Goal: Check status: Check status

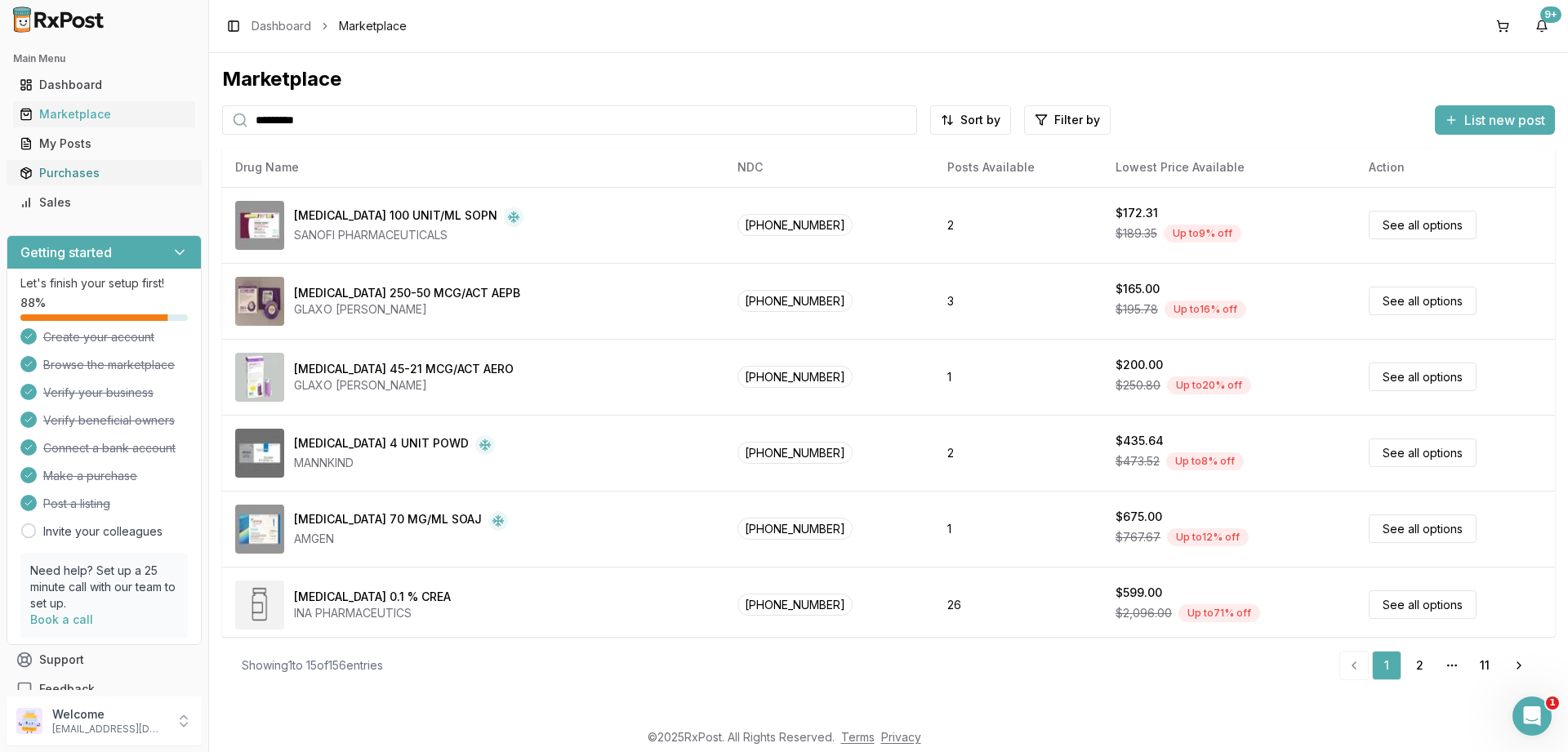
click at [67, 173] on div "Purchases" at bounding box center [104, 173] width 169 height 17
click at [79, 175] on div "Purchases" at bounding box center [104, 173] width 169 height 17
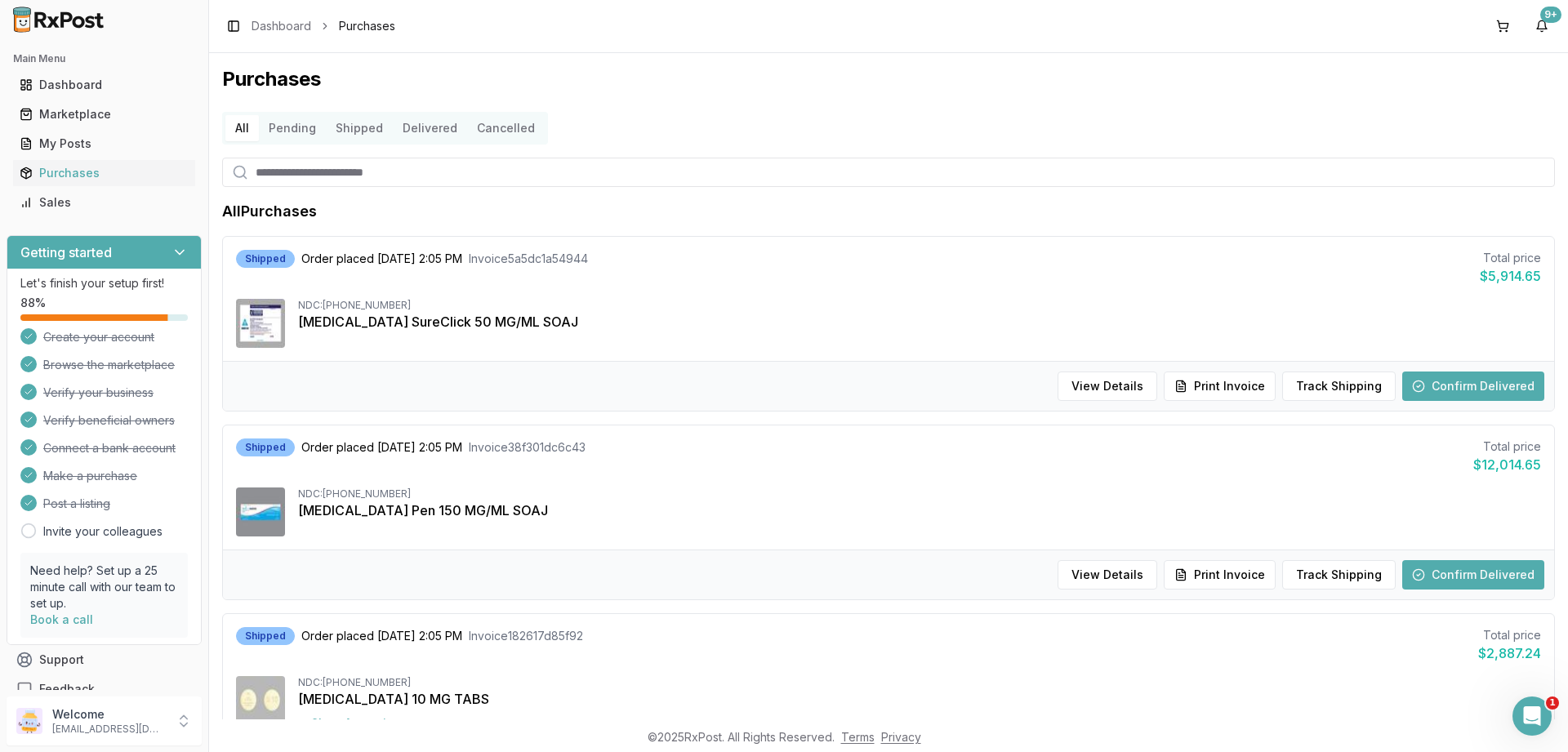
click at [351, 131] on button "Shipped" at bounding box center [358, 128] width 67 height 26
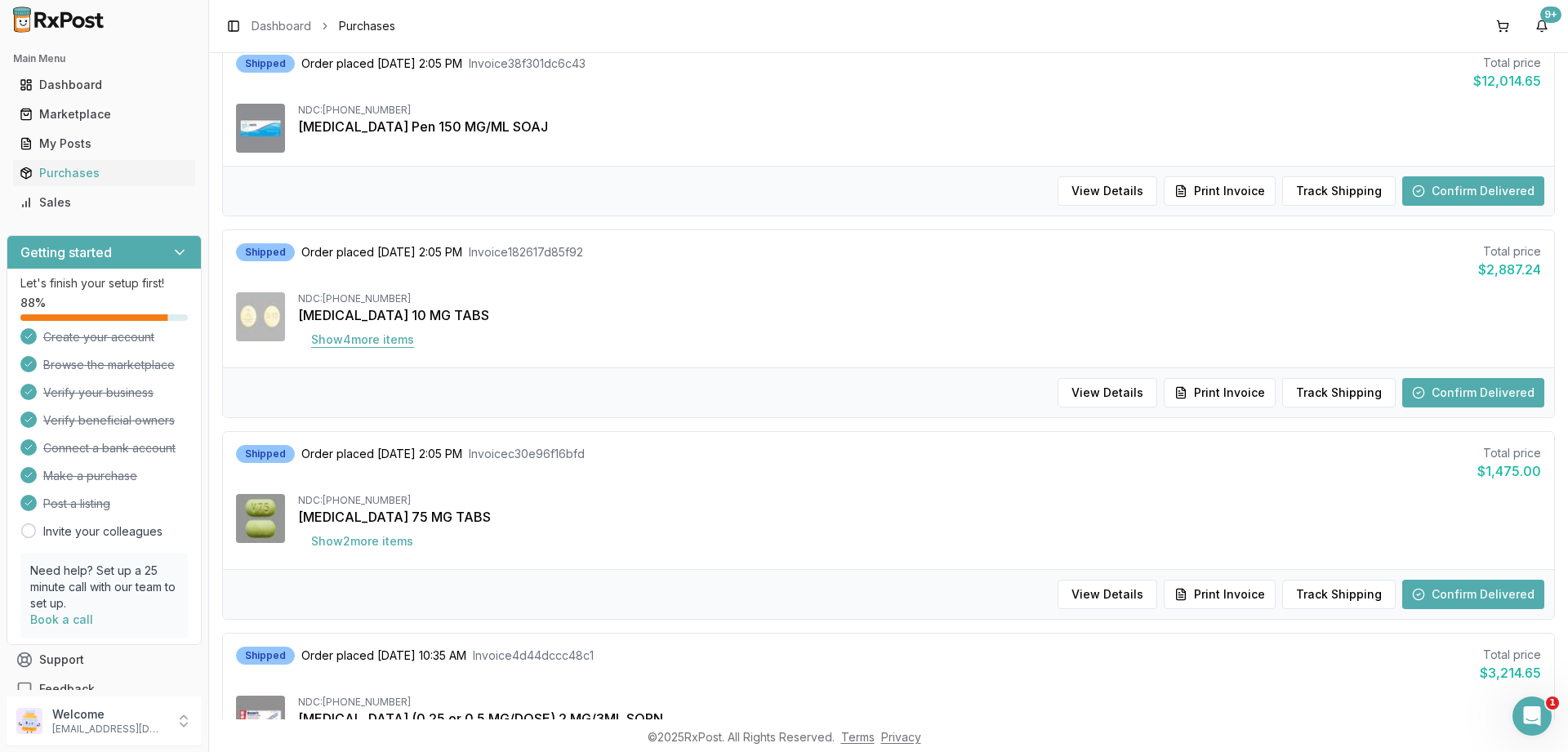
scroll to position [392, 0]
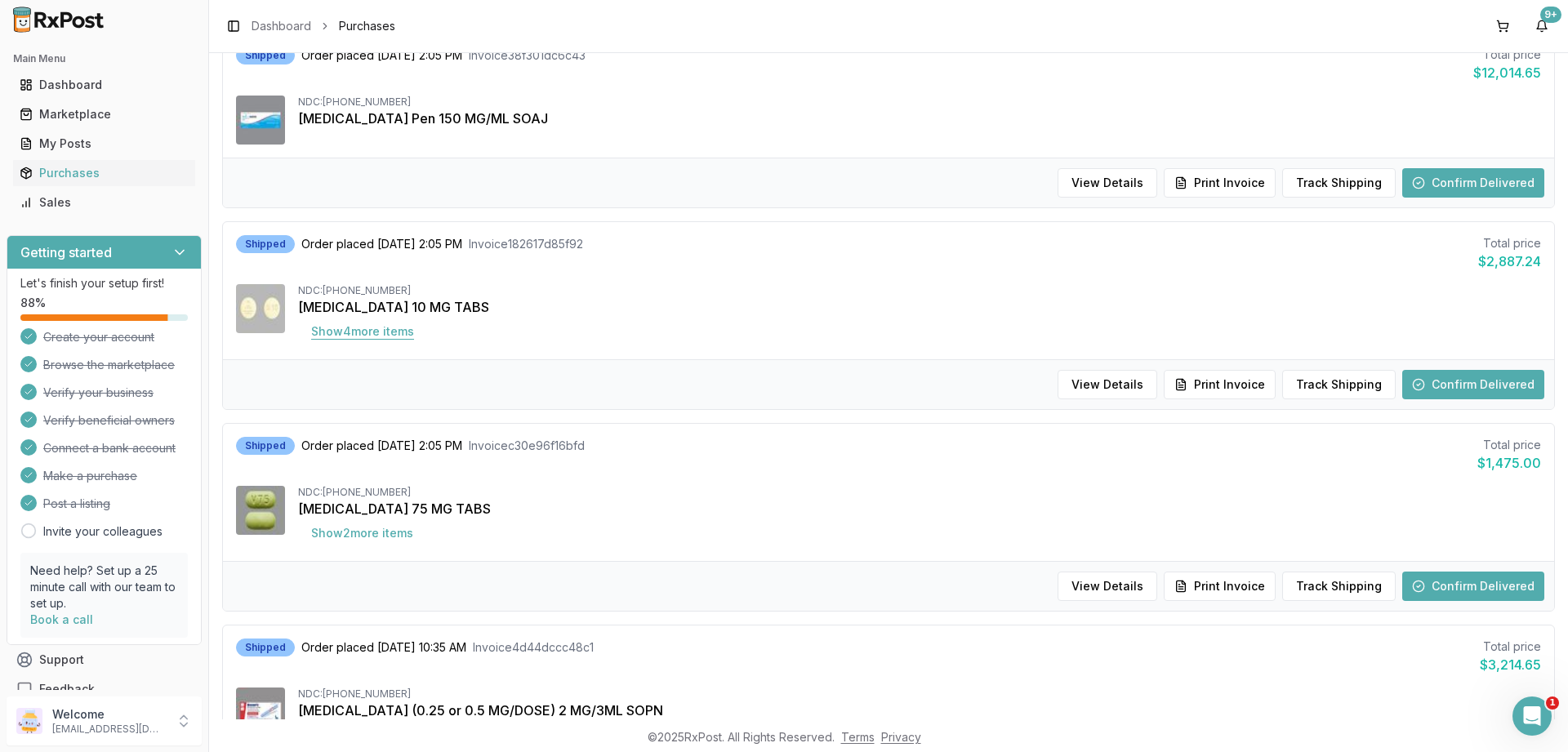
click at [362, 336] on button "Show 4 more item s" at bounding box center [362, 332] width 129 height 29
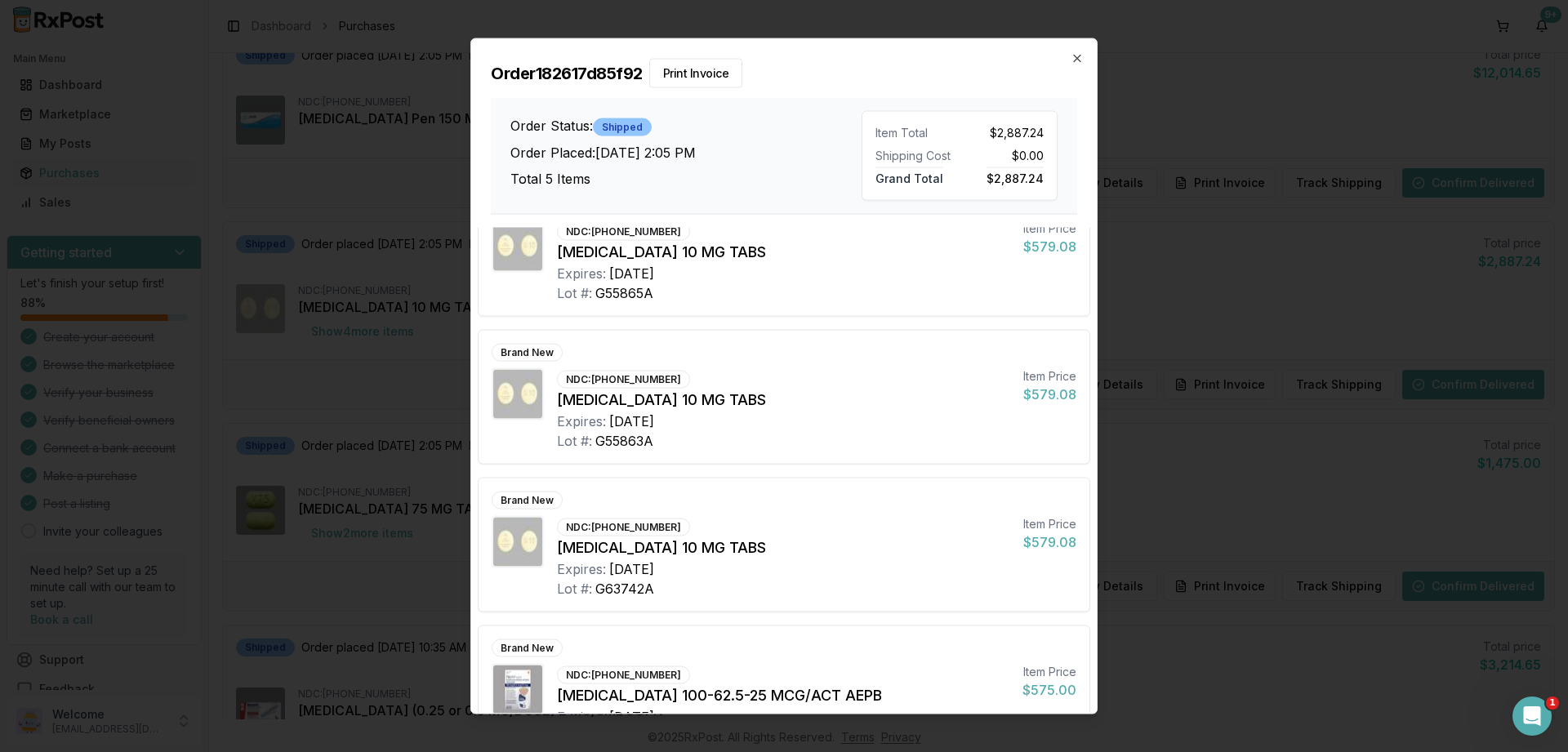
scroll to position [0, 0]
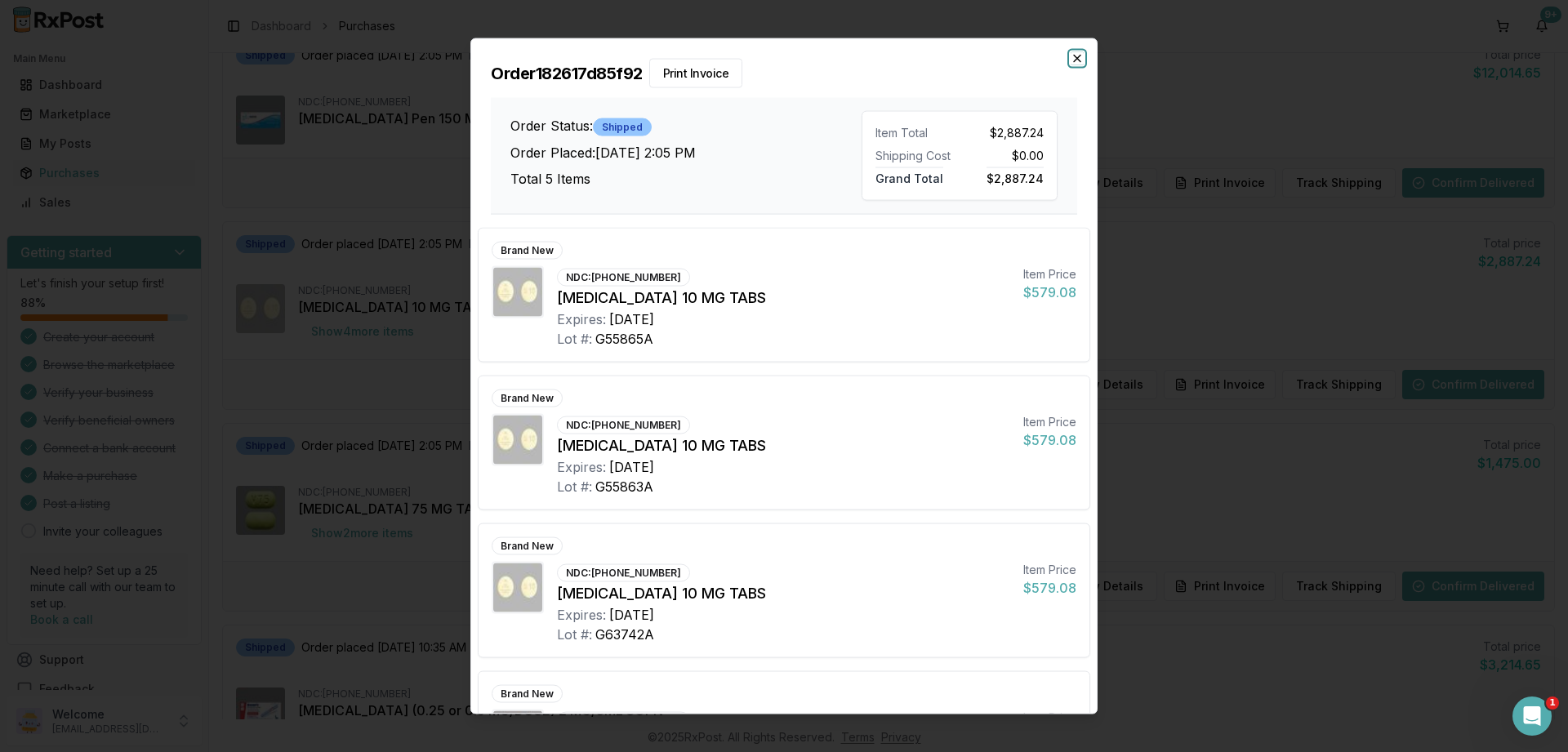
click at [1073, 56] on icon "button" at bounding box center [1077, 58] width 13 height 13
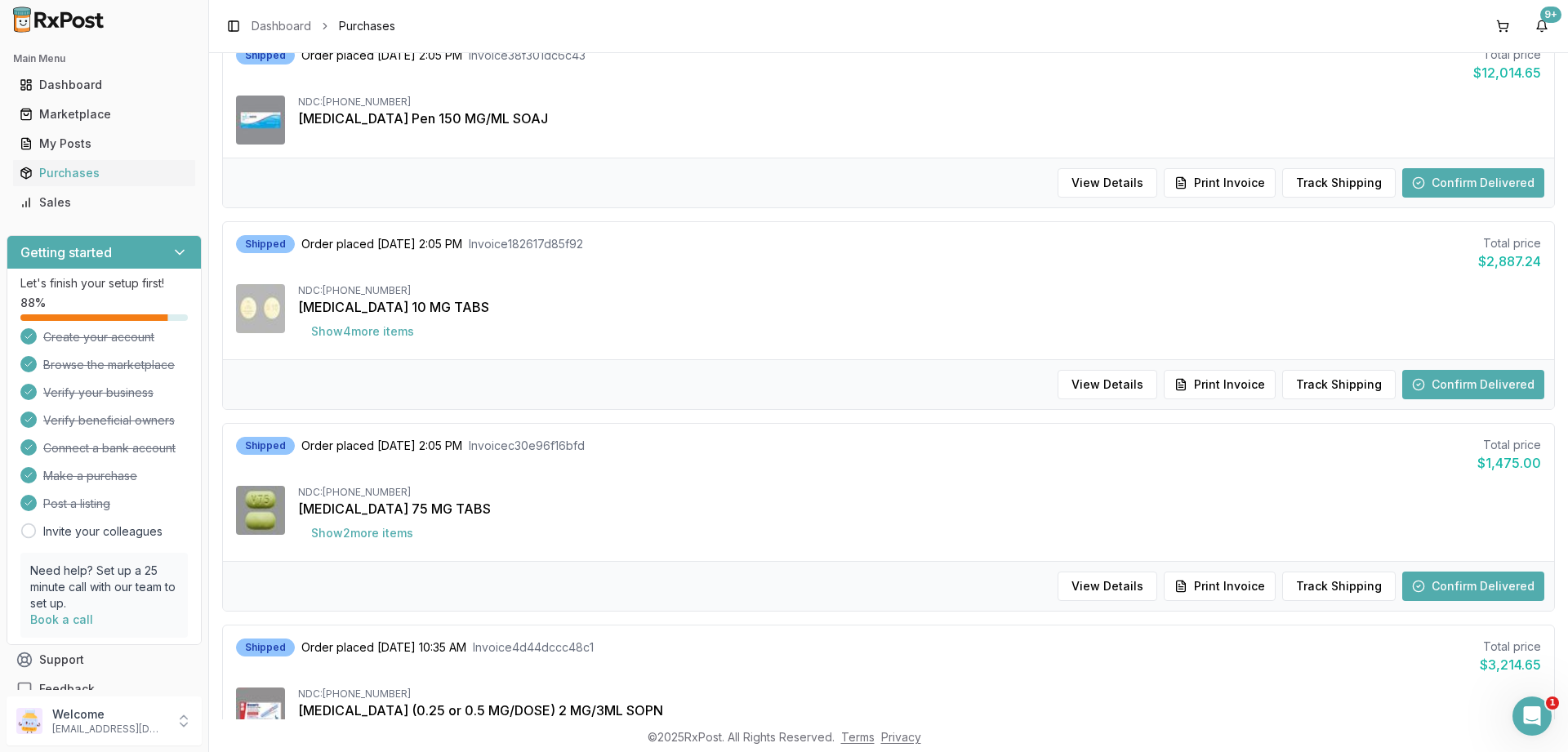
scroll to position [392, 0]
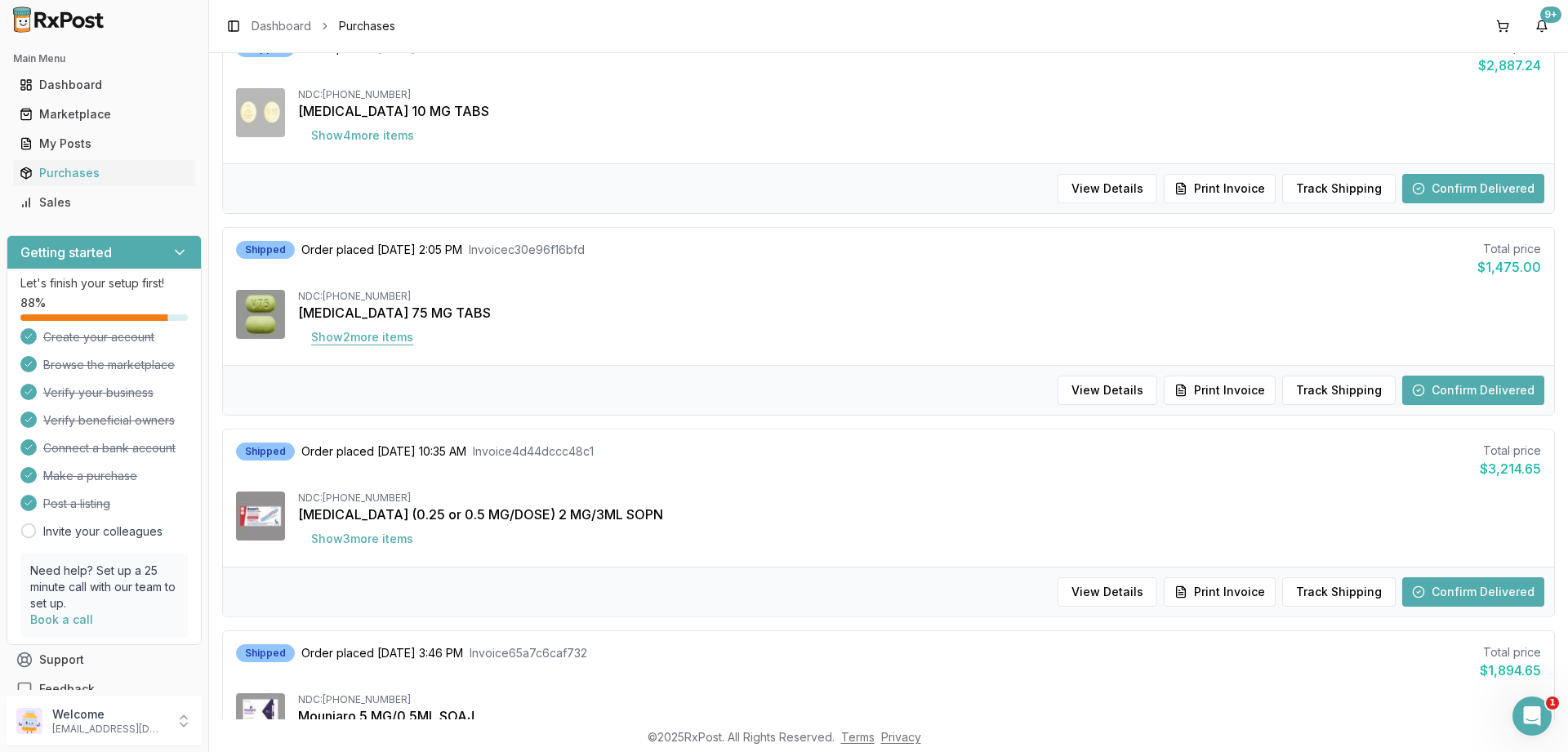
click at [340, 337] on button "Show 2 more item s" at bounding box center [361, 337] width 128 height 29
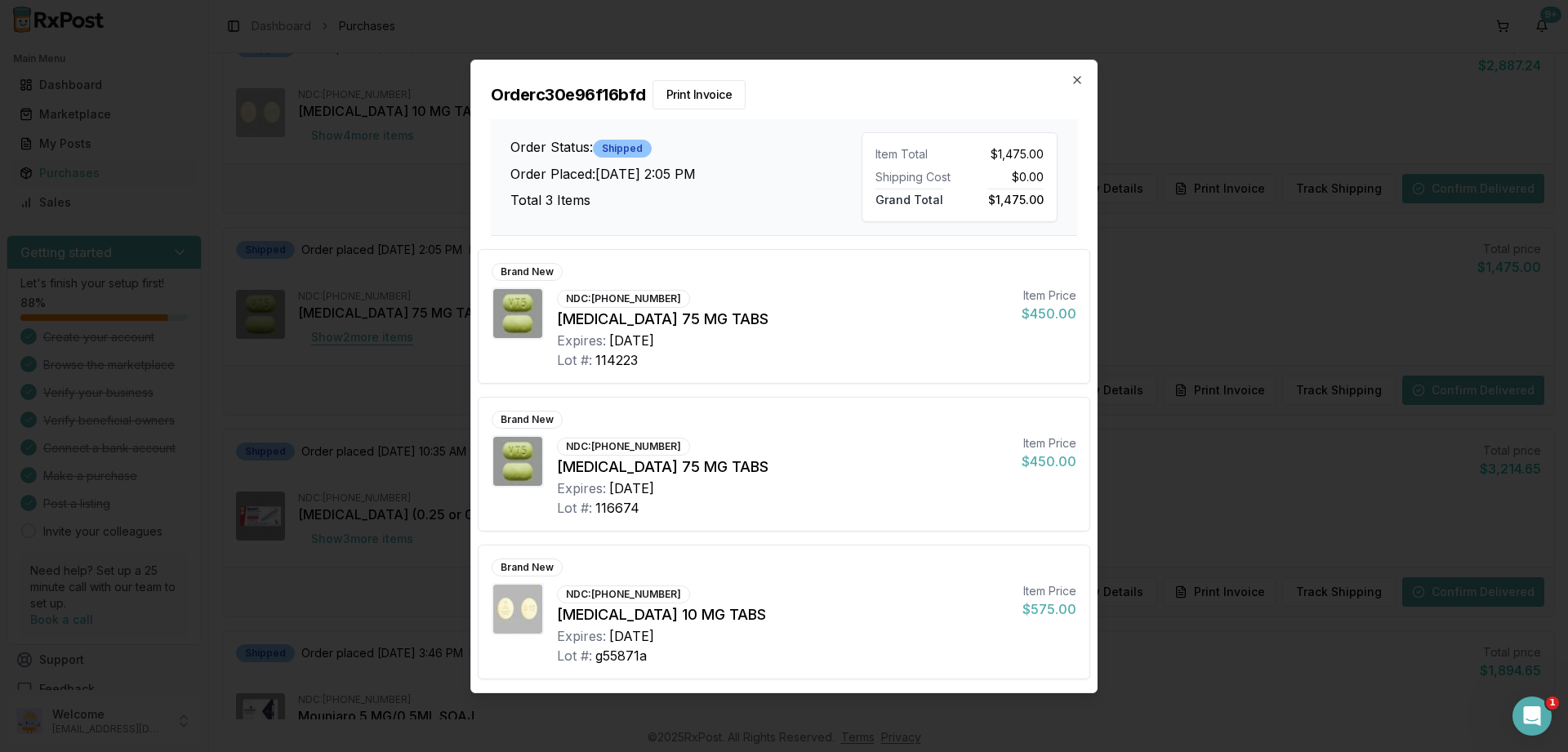
scroll to position [588, 0]
click at [1077, 80] on icon "button" at bounding box center [1076, 80] width 6 height 6
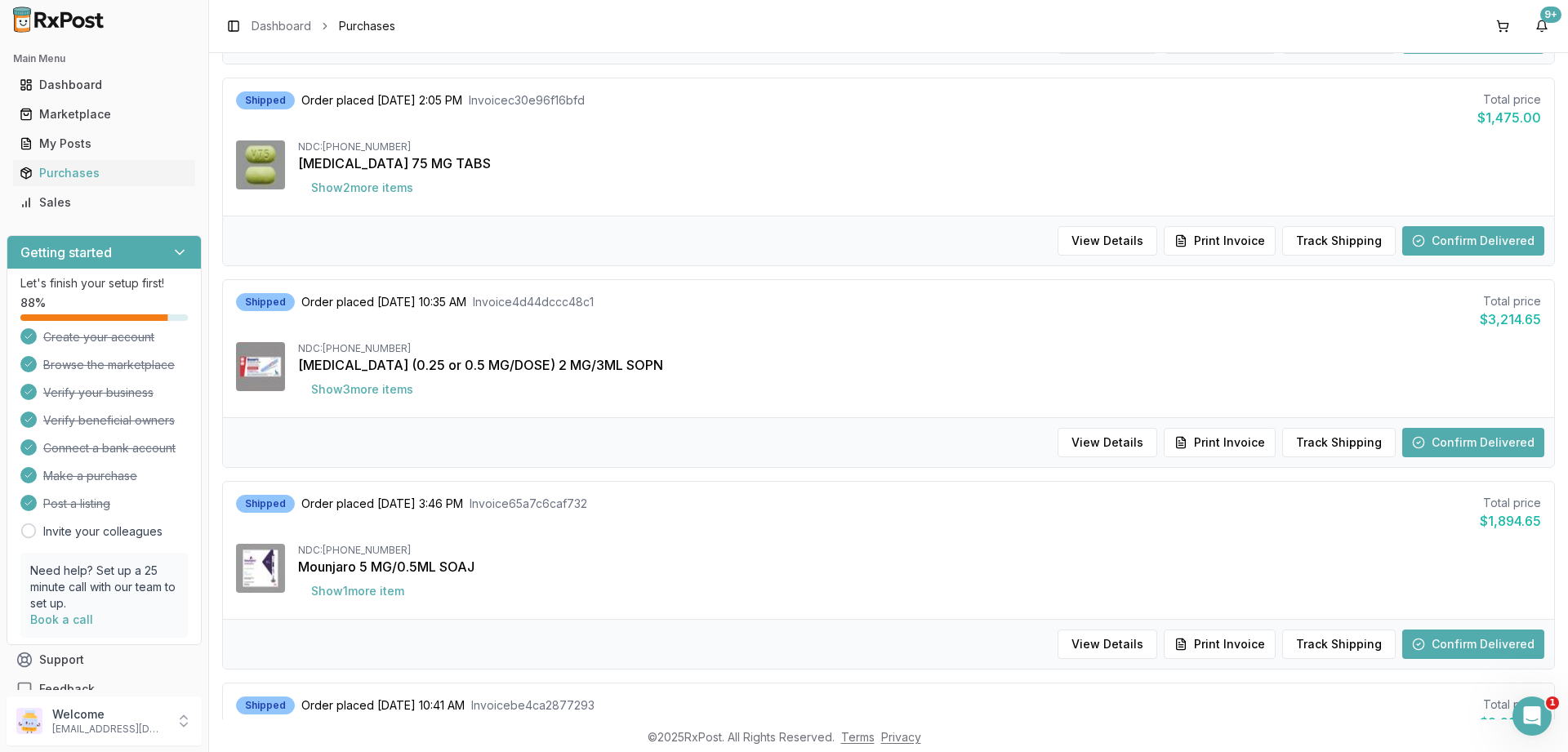
scroll to position [882, 0]
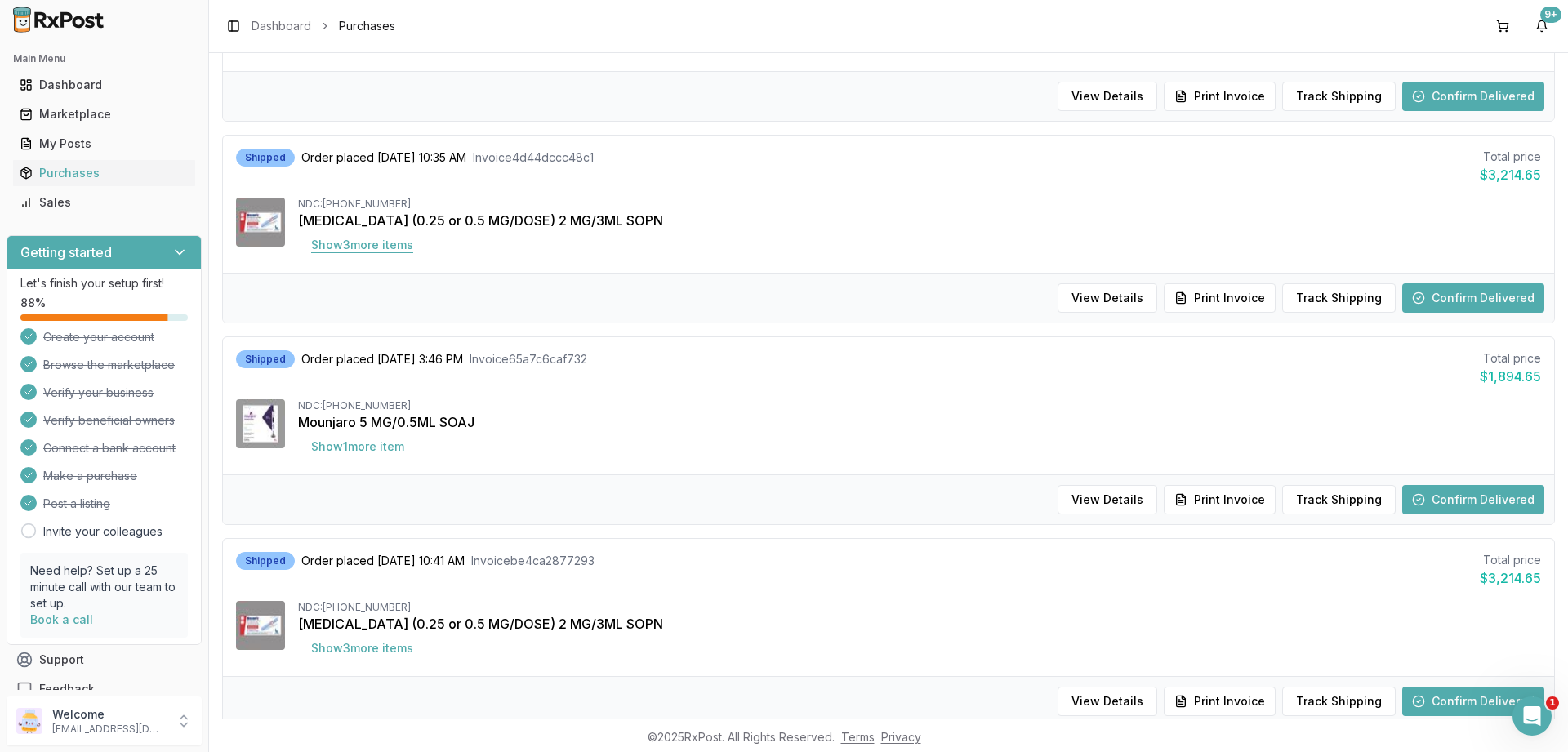
click at [378, 245] on button "Show 3 more item s" at bounding box center [361, 245] width 128 height 29
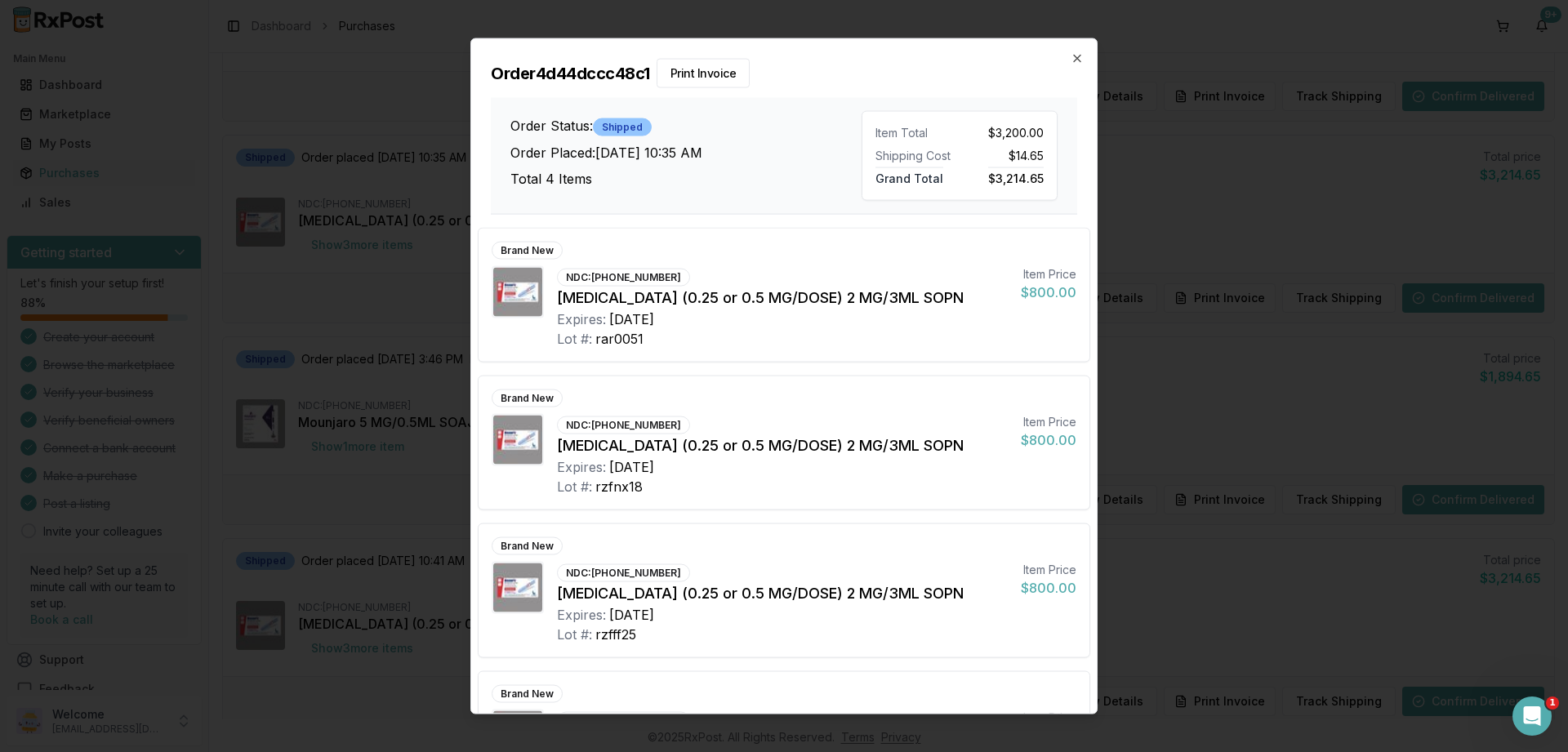
scroll to position [103, 0]
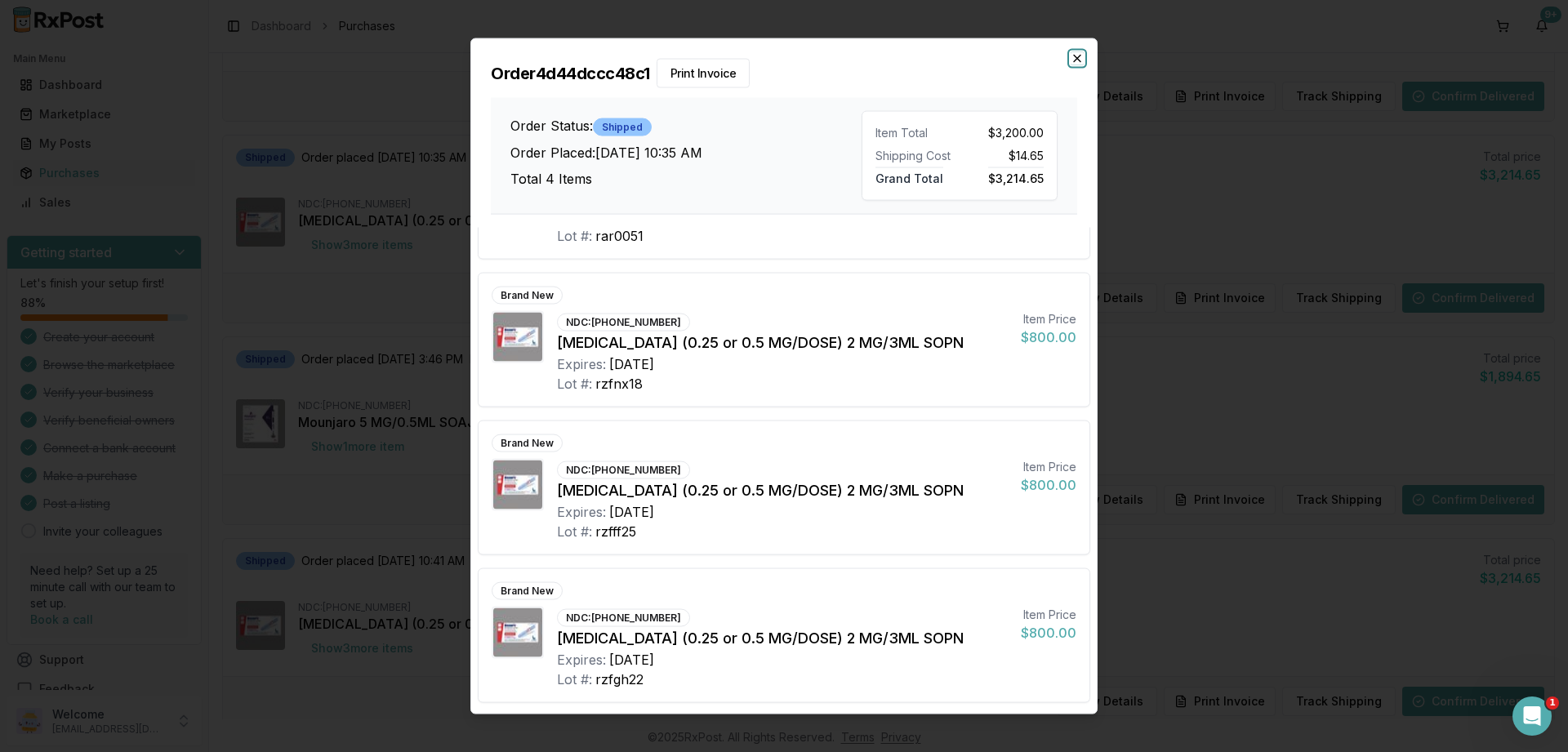
click at [1078, 56] on icon "button" at bounding box center [1077, 58] width 13 height 13
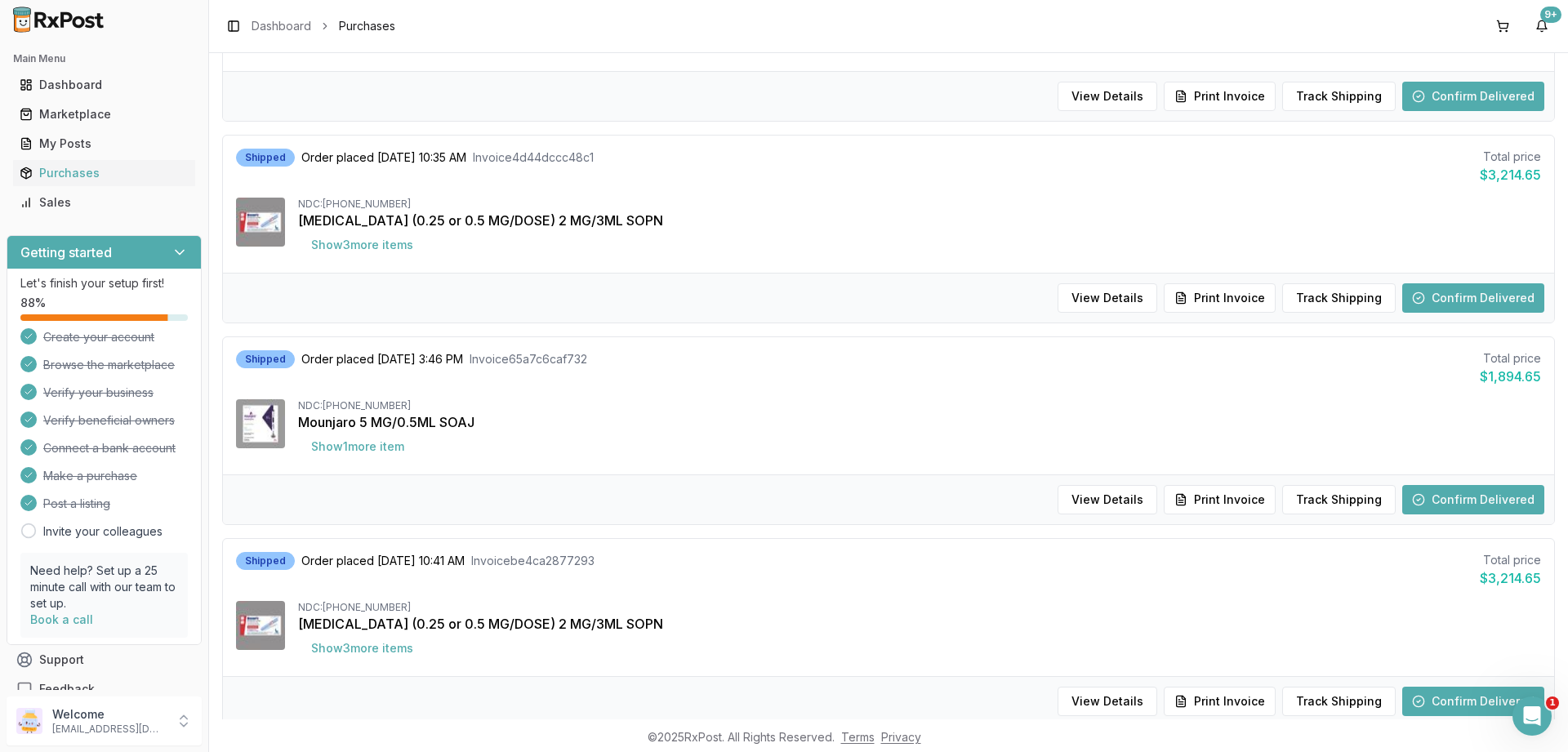
scroll to position [1078, 0]
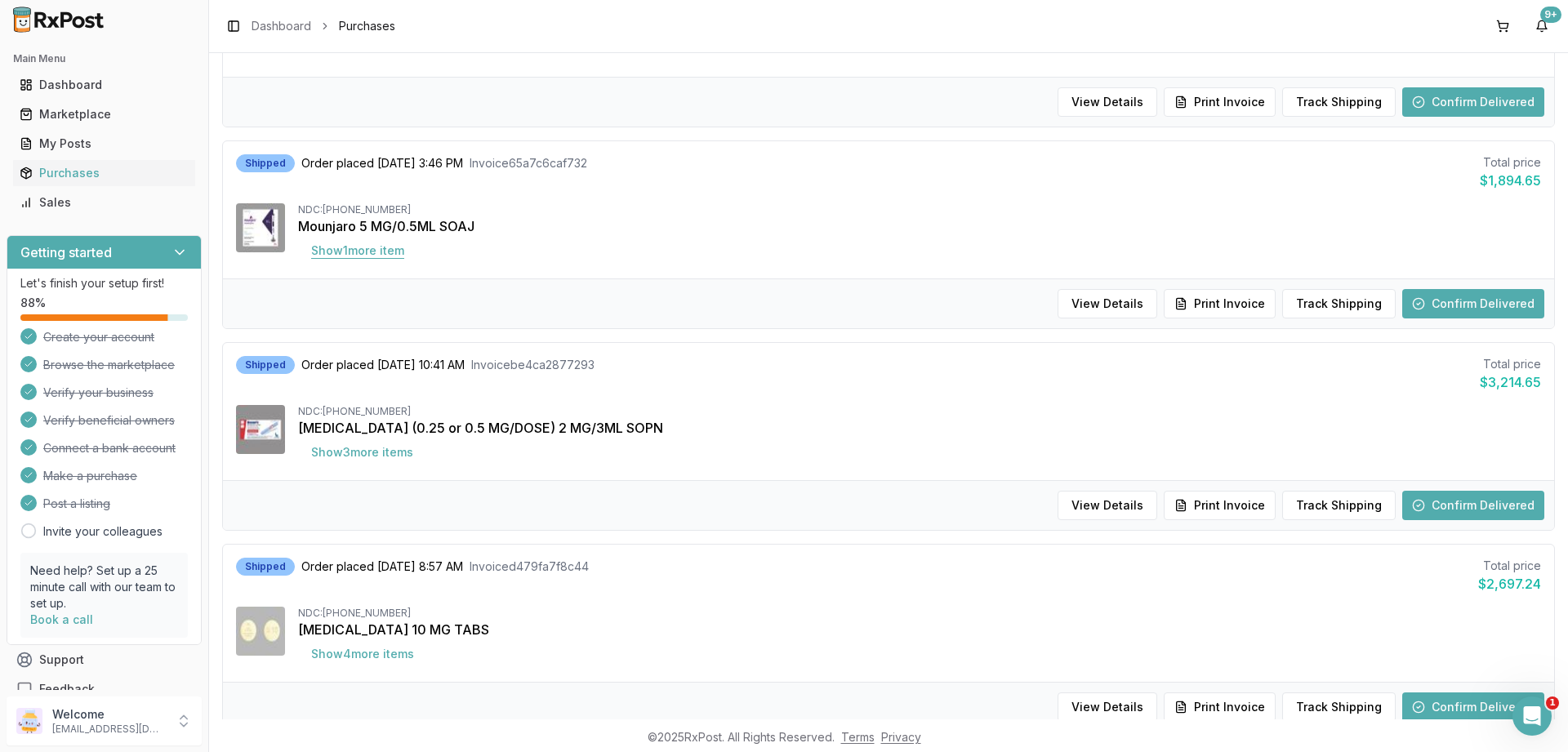
click at [392, 253] on button "Show 1 more item" at bounding box center [358, 251] width 119 height 29
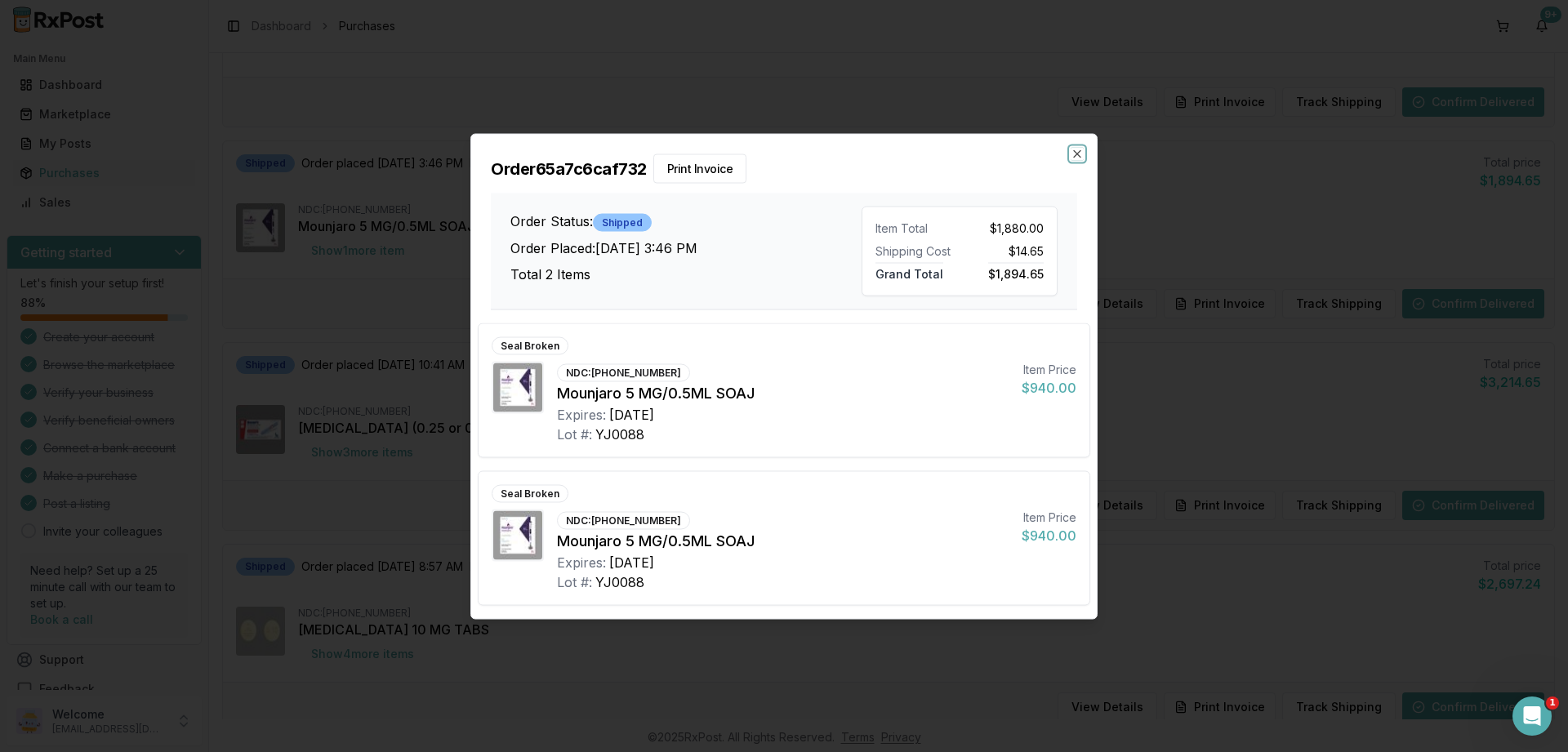
click at [1081, 147] on div "Order 65a7c6caf732 Print Invoice Order Status: Shipped Order Placed: [DATE] 3:4…" at bounding box center [784, 376] width 627 height 486
click at [1078, 147] on div "Order 65a7c6caf732 Print Invoice Order Status: Shipped Order Placed: [DATE] 3:4…" at bounding box center [784, 376] width 627 height 486
click at [1074, 156] on icon "button" at bounding box center [1077, 154] width 13 height 13
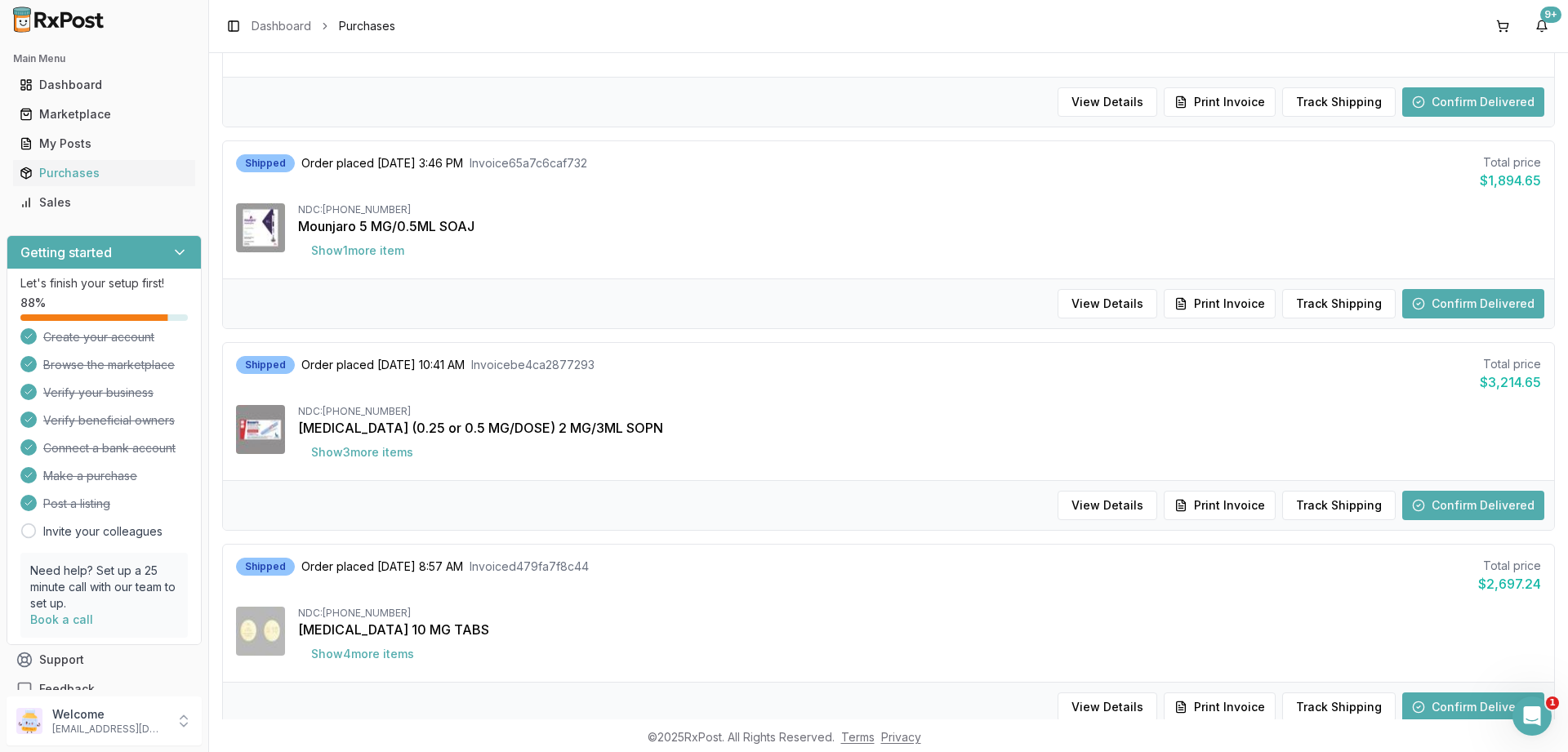
scroll to position [1176, 0]
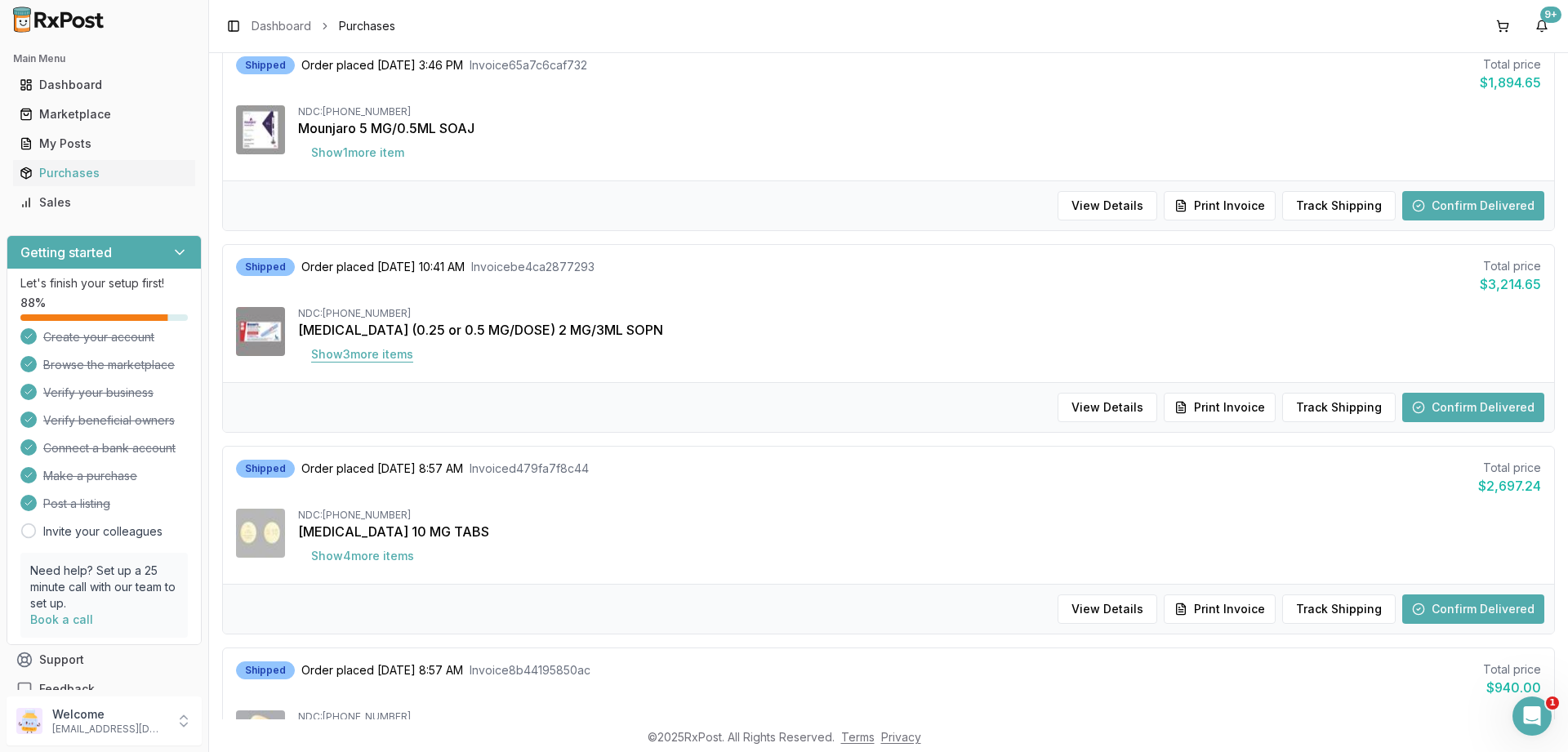
click at [381, 357] on button "Show 3 more item s" at bounding box center [361, 355] width 128 height 29
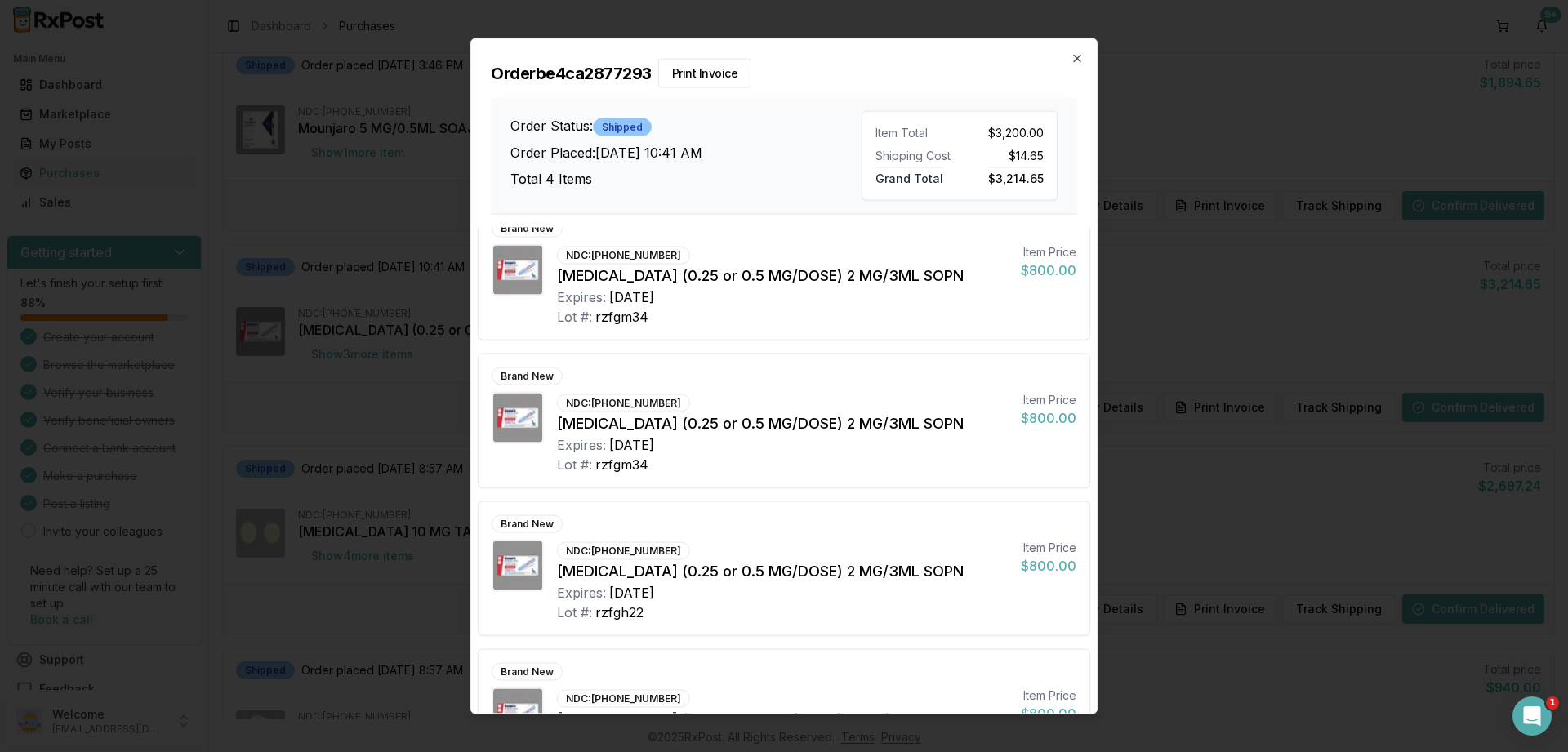
scroll to position [0, 0]
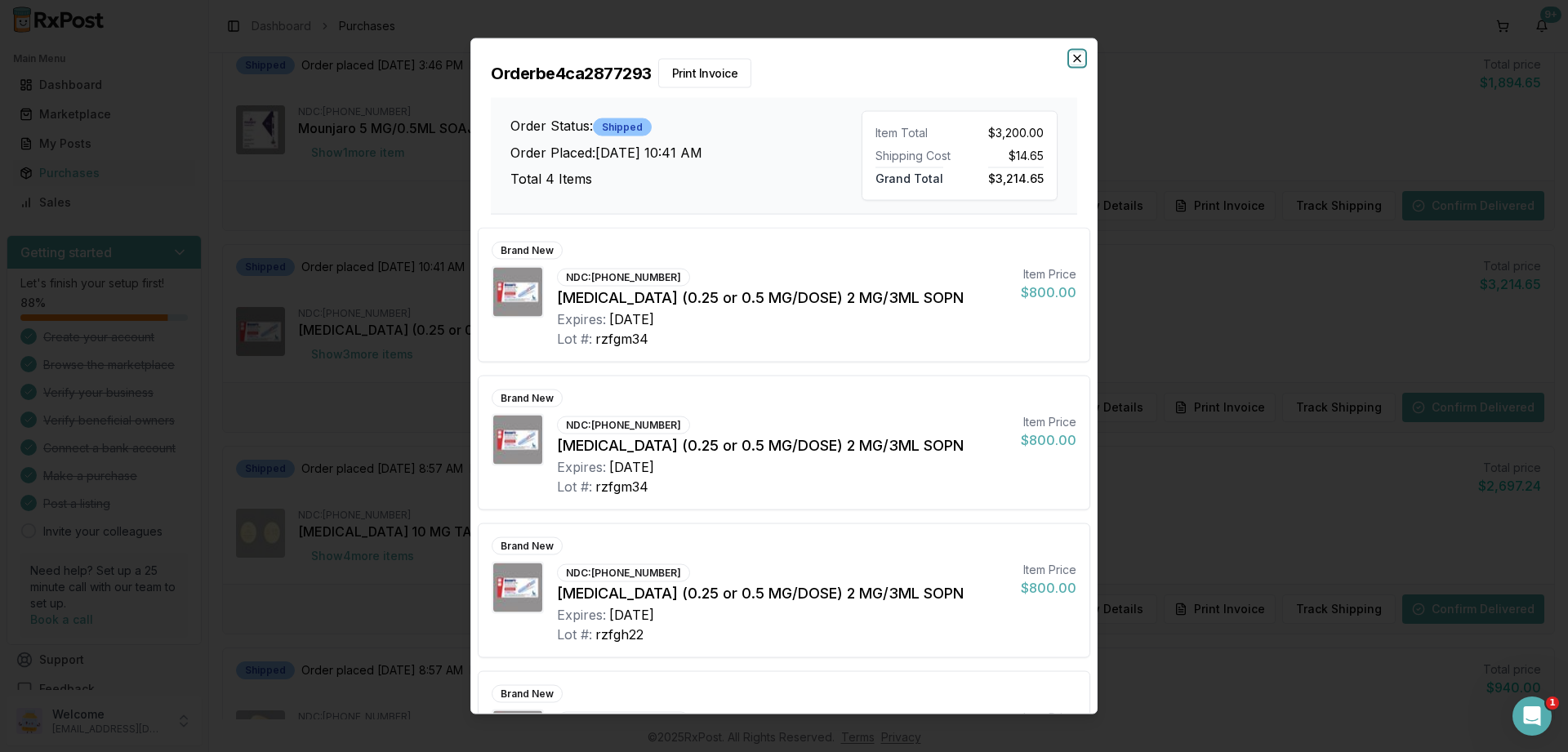
click at [1076, 62] on icon "button" at bounding box center [1077, 58] width 13 height 13
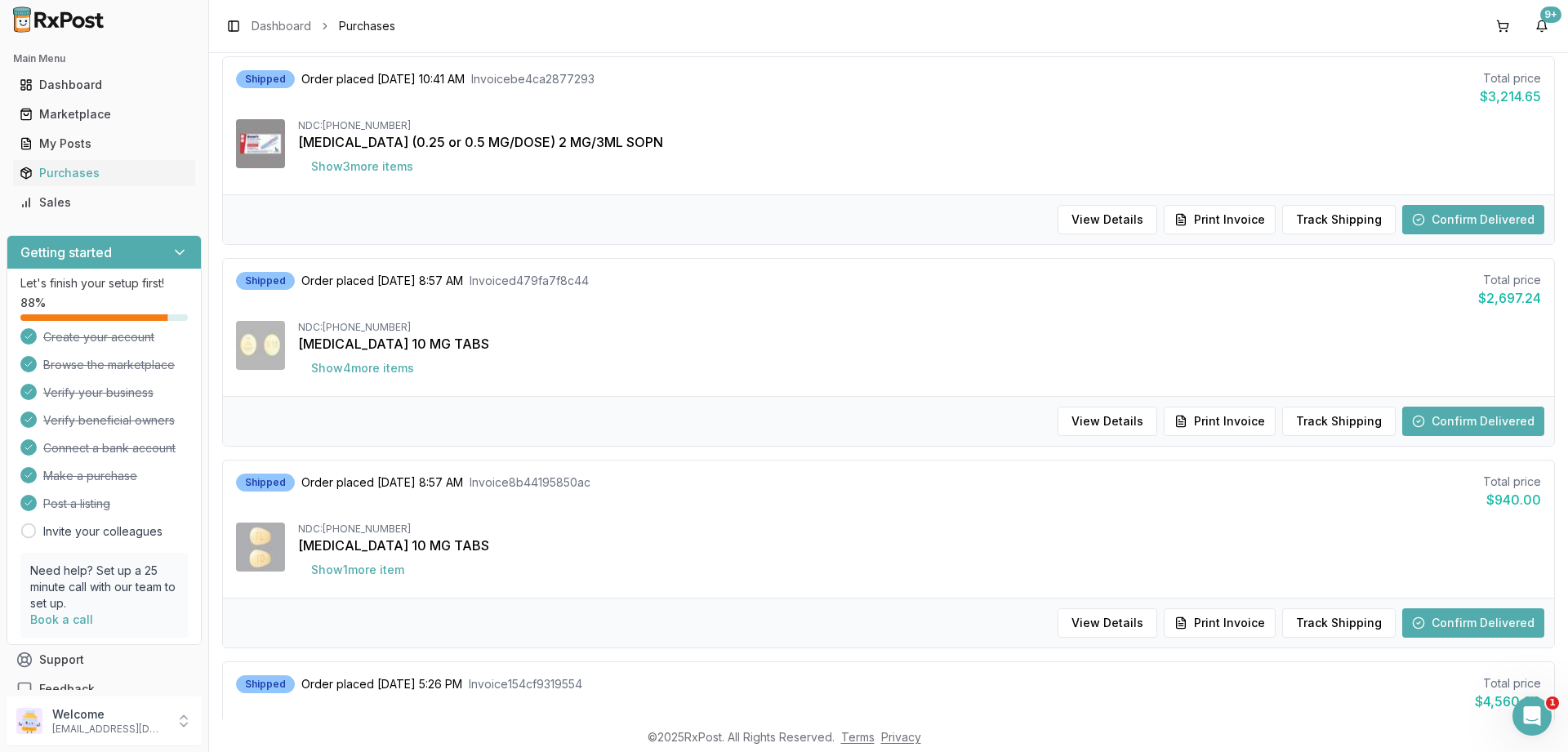
scroll to position [1373, 0]
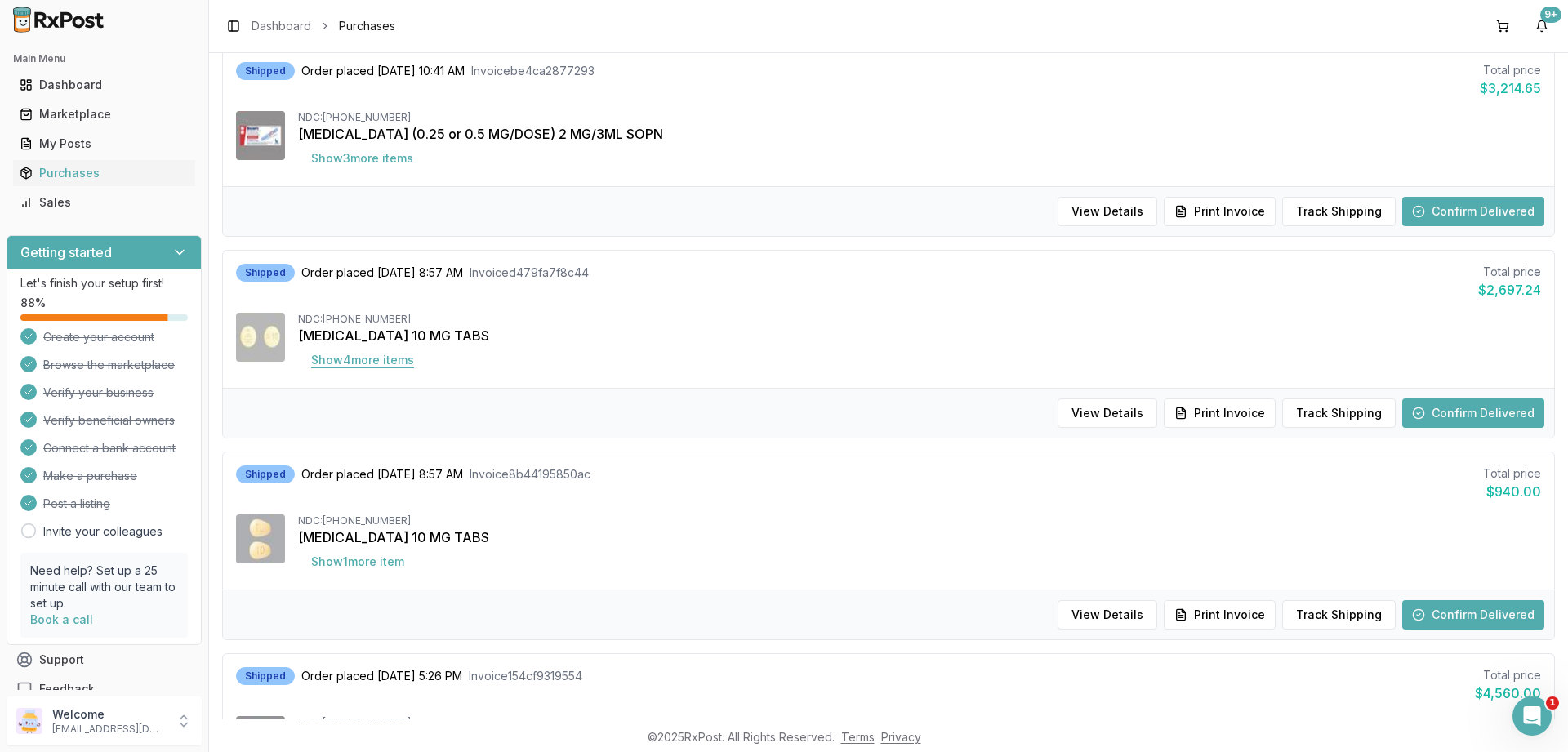
click at [370, 365] on button "Show 4 more item s" at bounding box center [362, 360] width 129 height 29
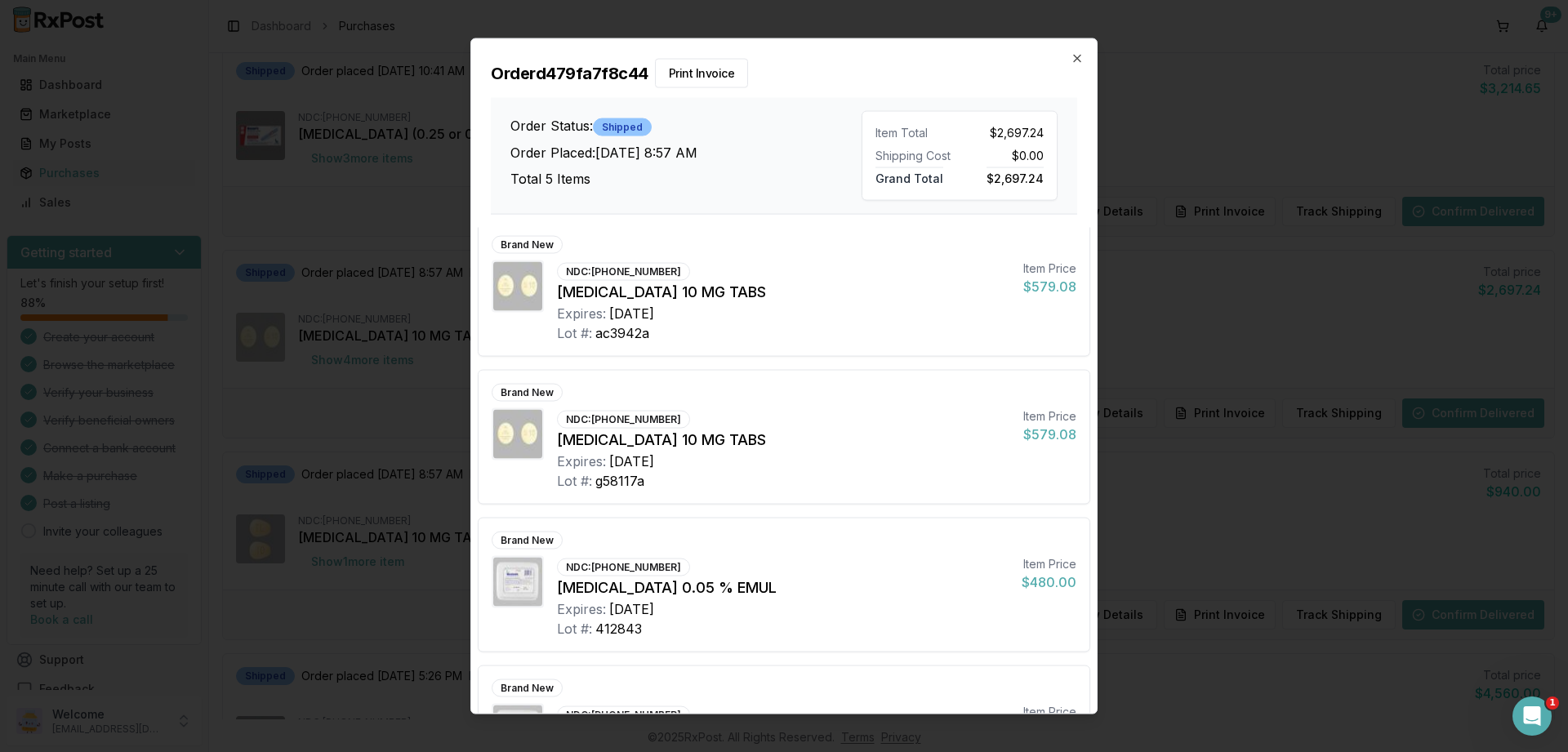
scroll to position [251, 0]
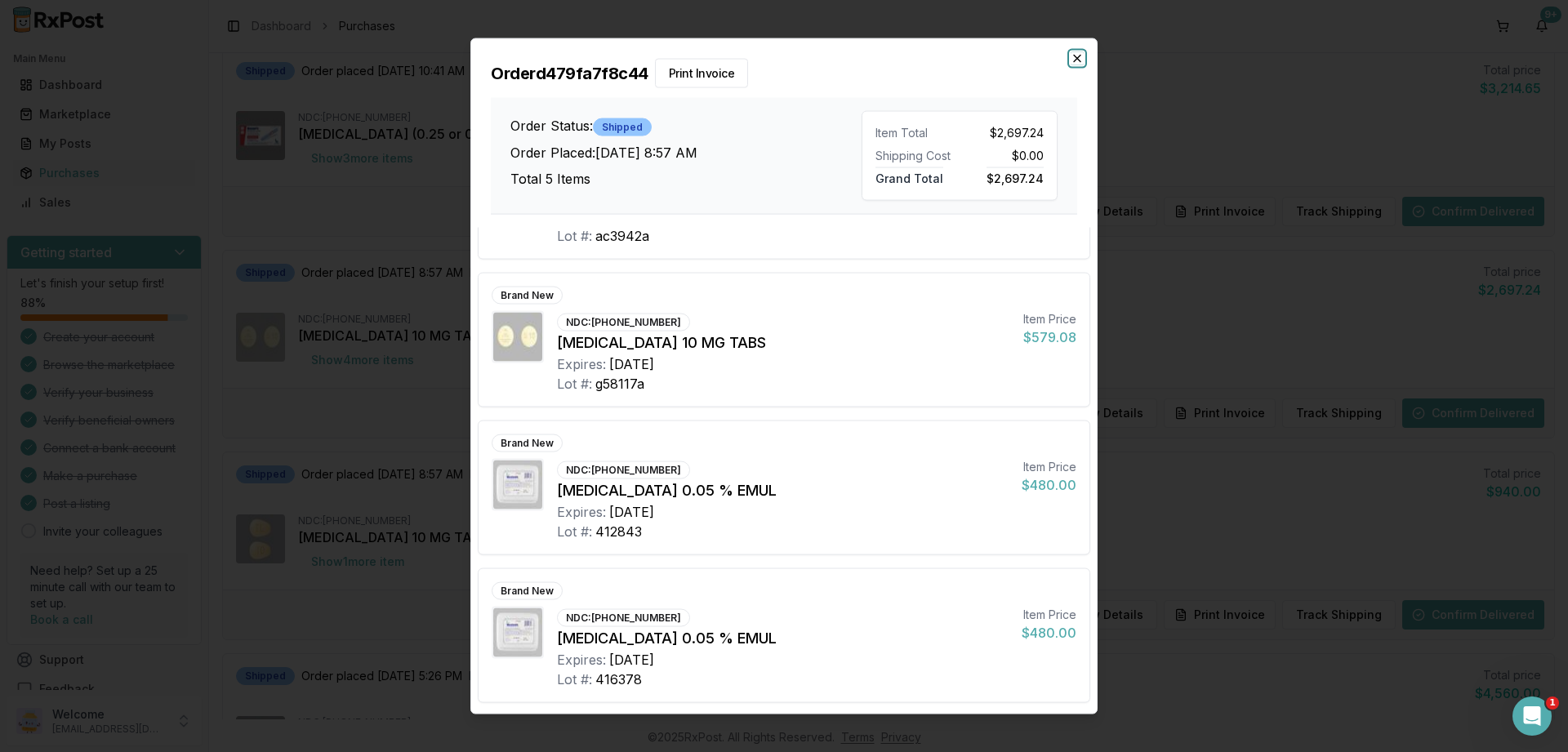
click at [1079, 55] on icon "button" at bounding box center [1077, 58] width 13 height 13
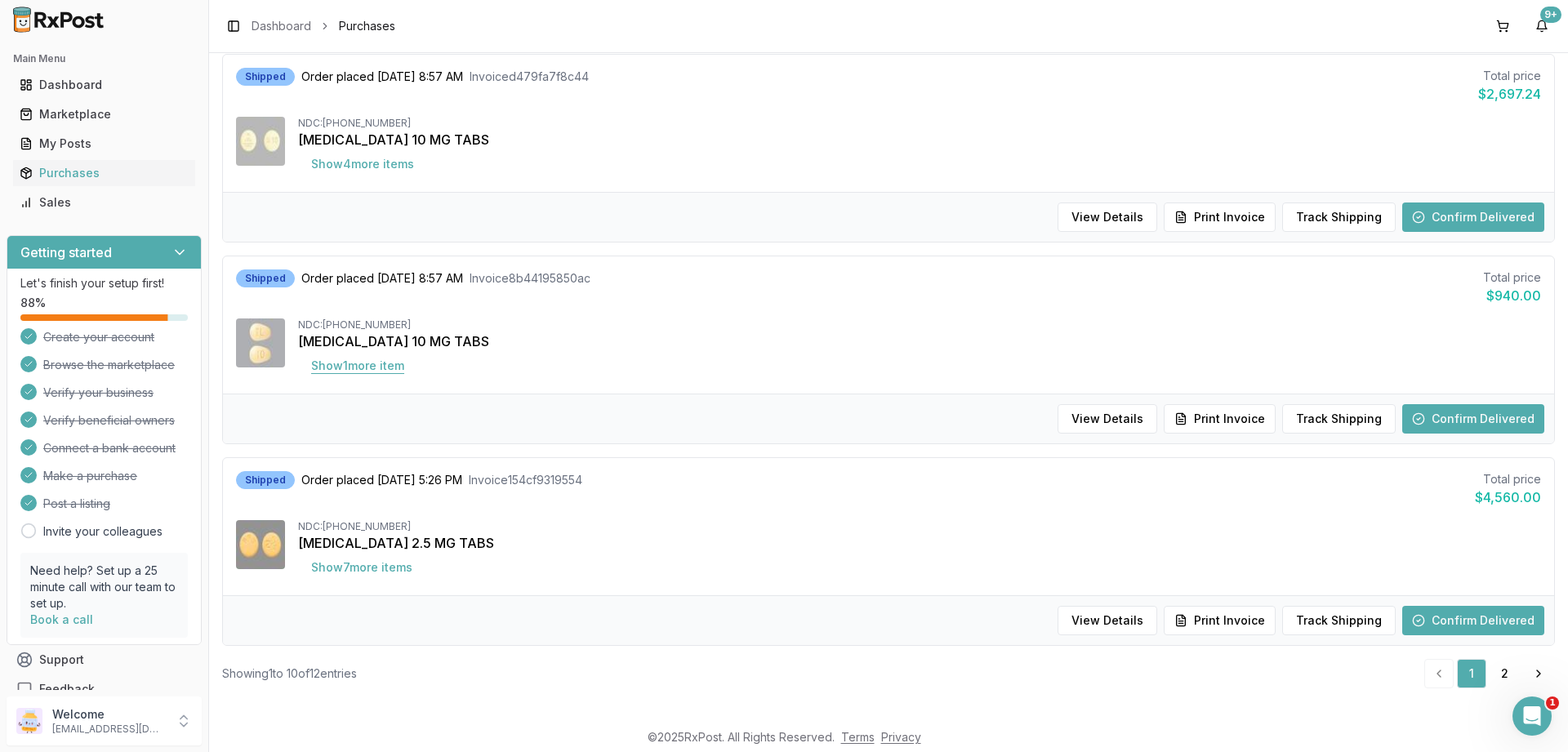
click at [378, 371] on button "Show 1 more item" at bounding box center [358, 366] width 119 height 29
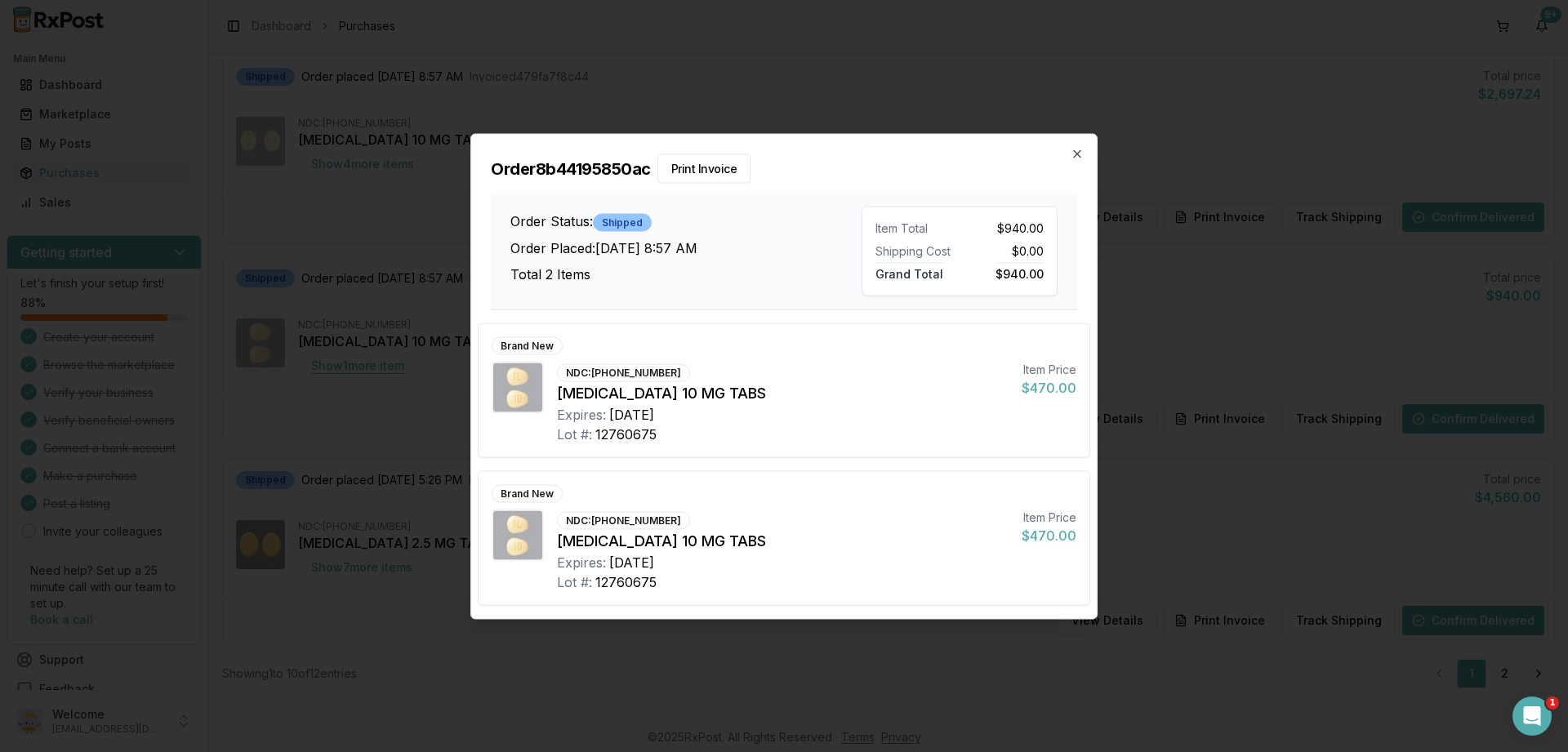
scroll to position [1568, 0]
click at [1078, 152] on icon "button" at bounding box center [1077, 154] width 13 height 13
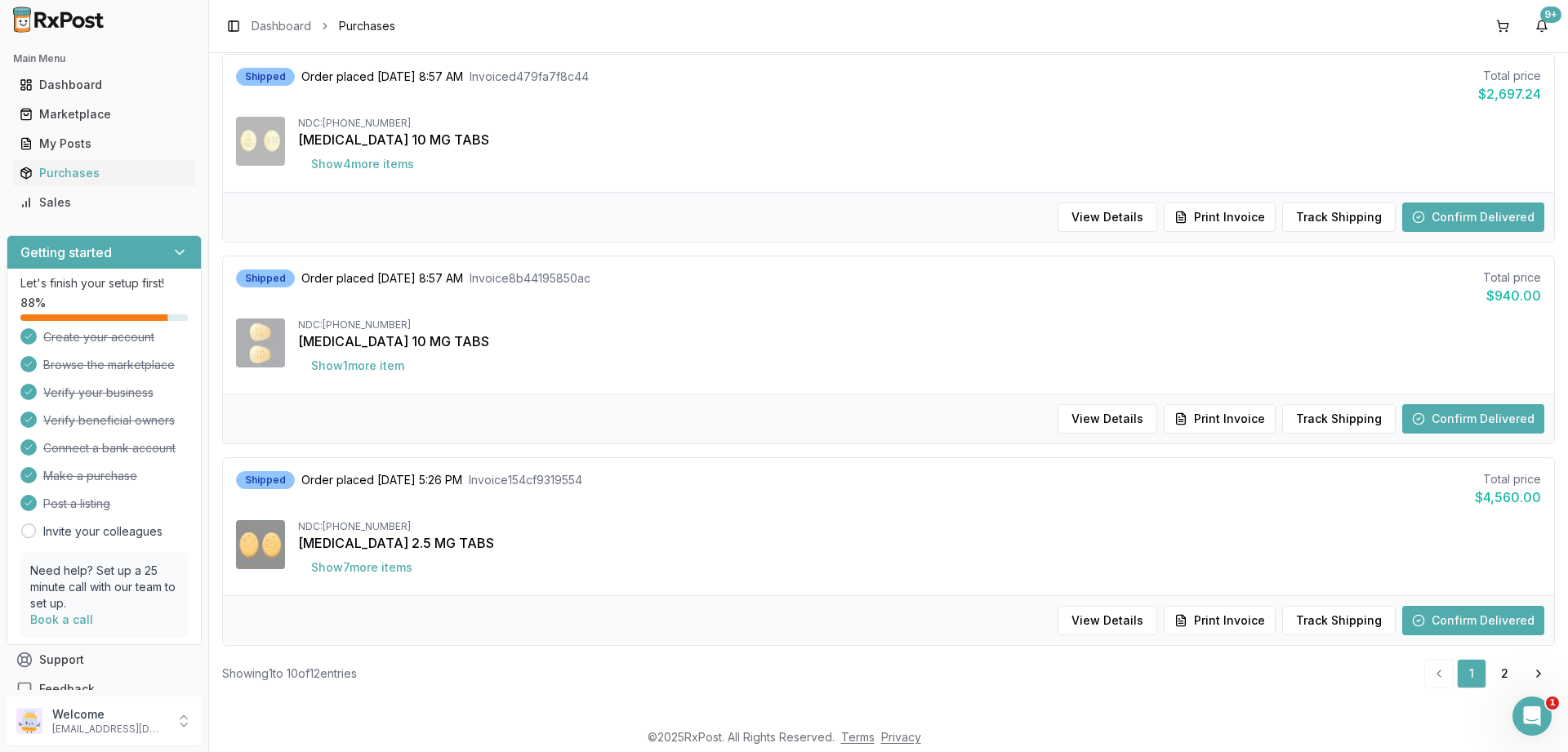
scroll to position [1577, 0]
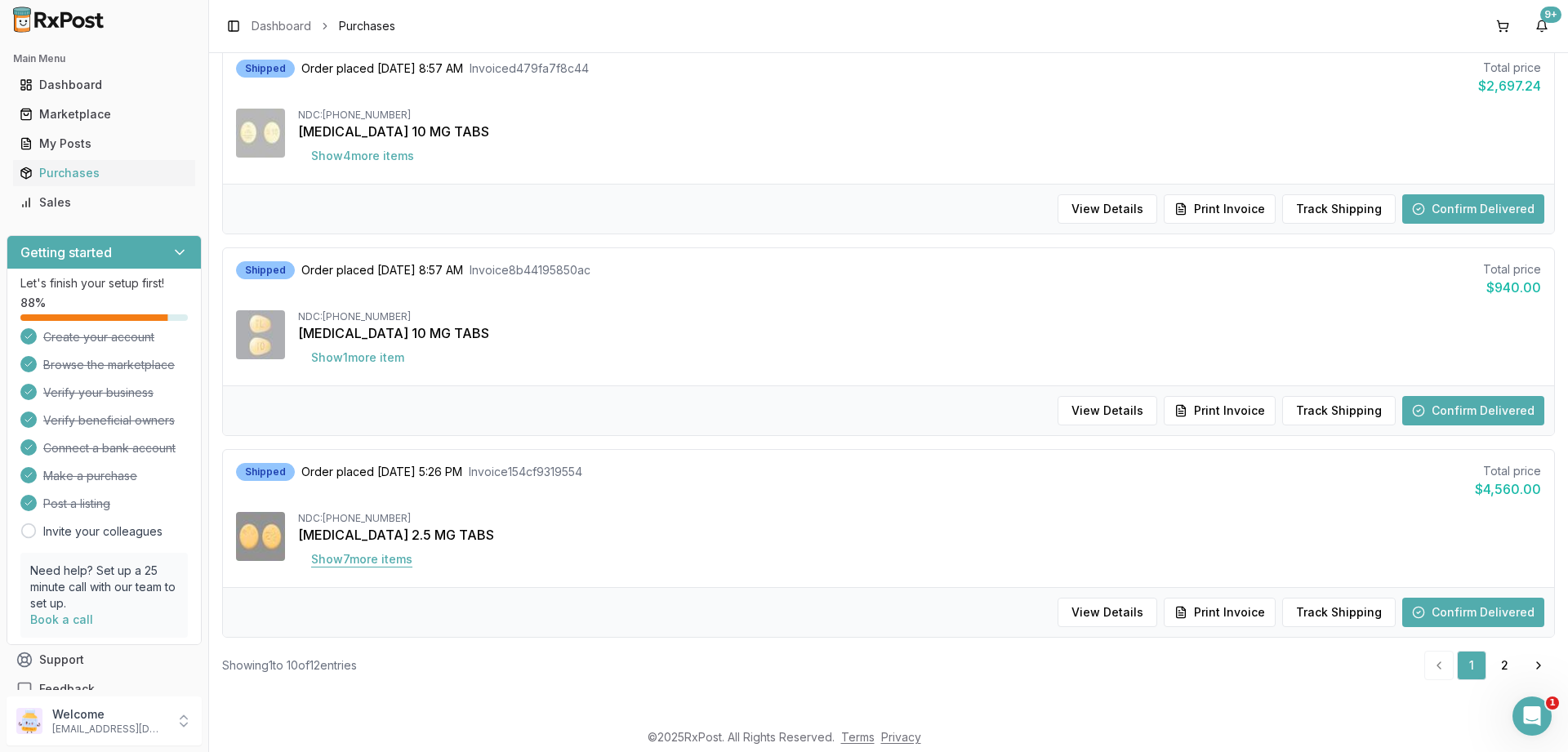
click at [358, 564] on button "Show 7 more item s" at bounding box center [361, 560] width 128 height 29
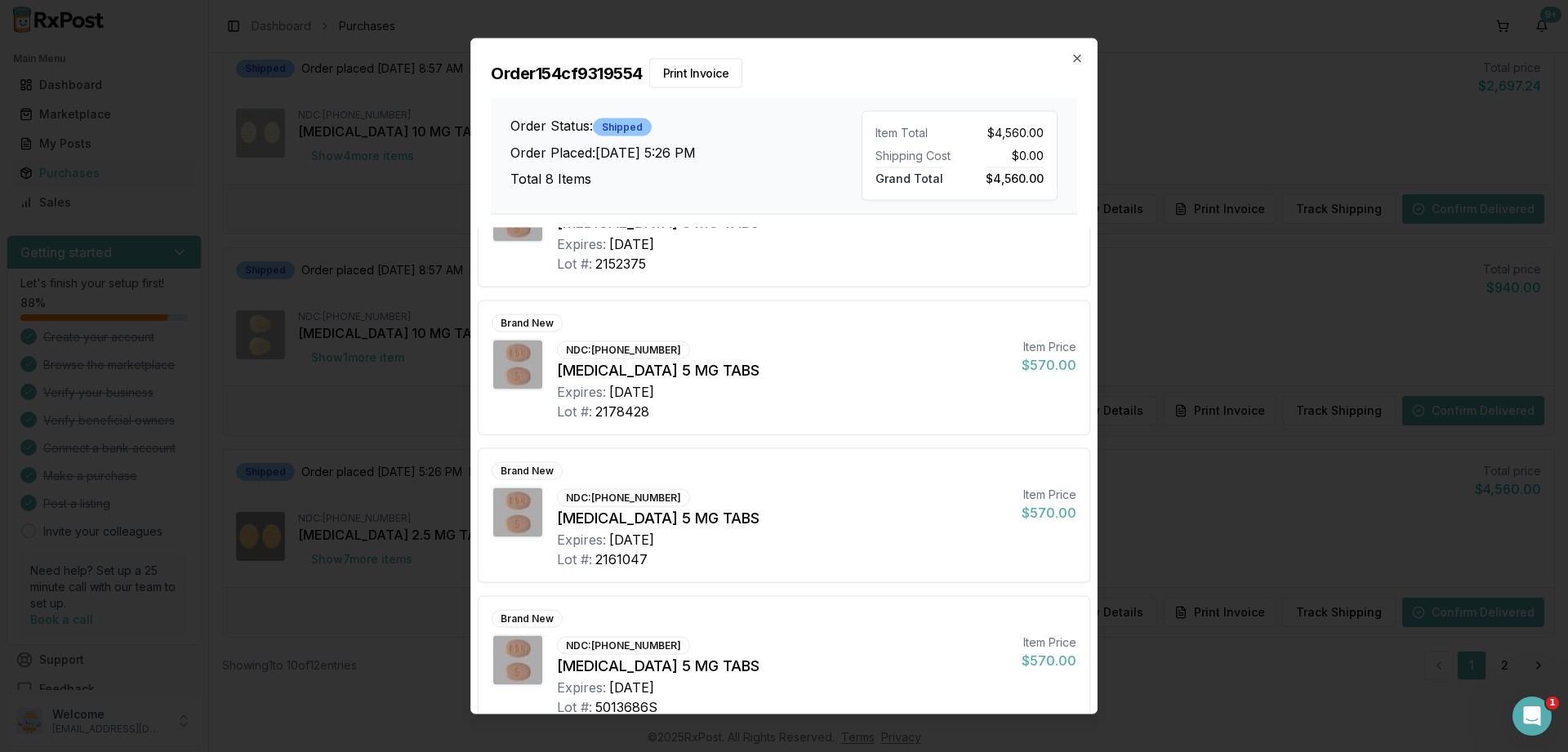
scroll to position [692, 0]
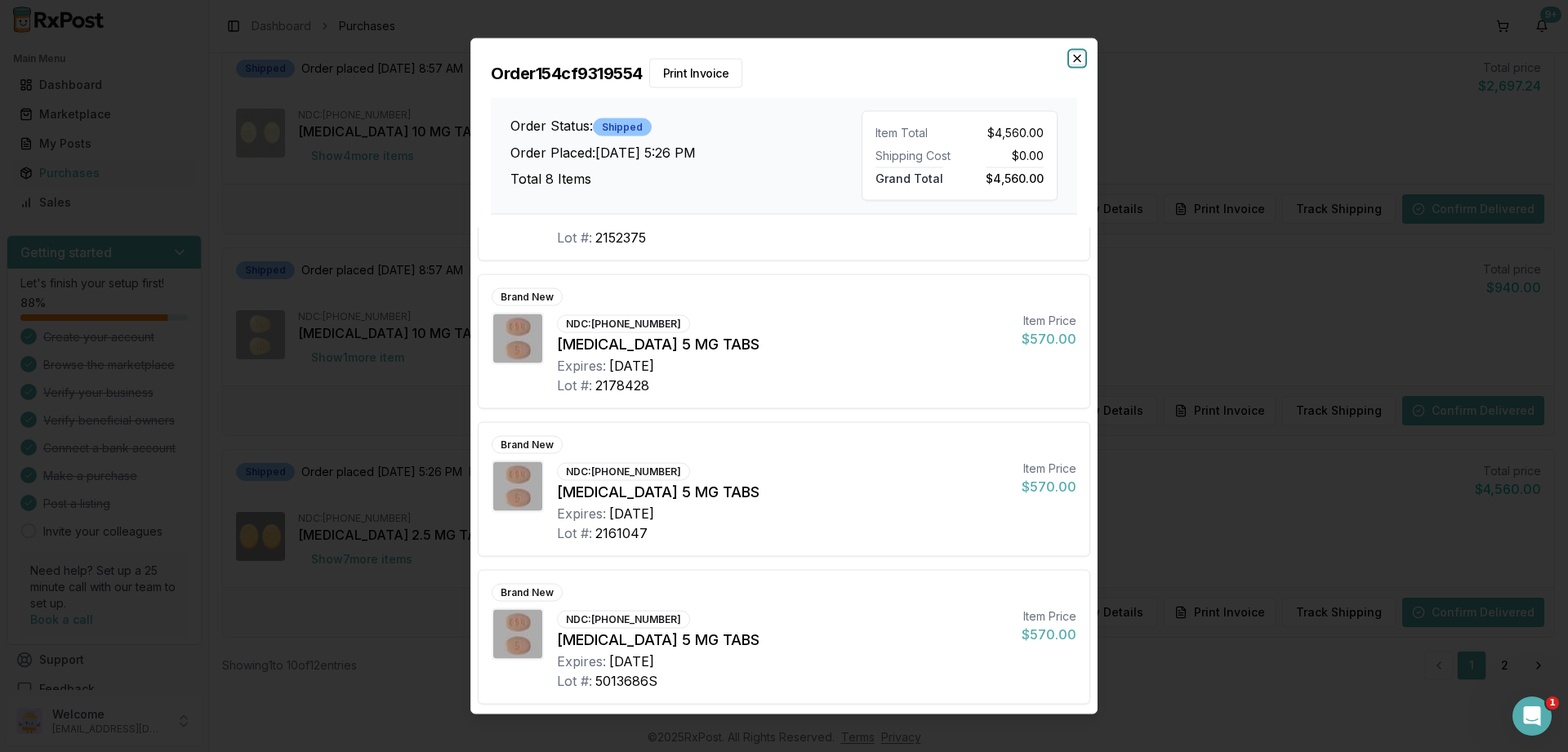
click at [1082, 56] on icon "button" at bounding box center [1077, 58] width 13 height 13
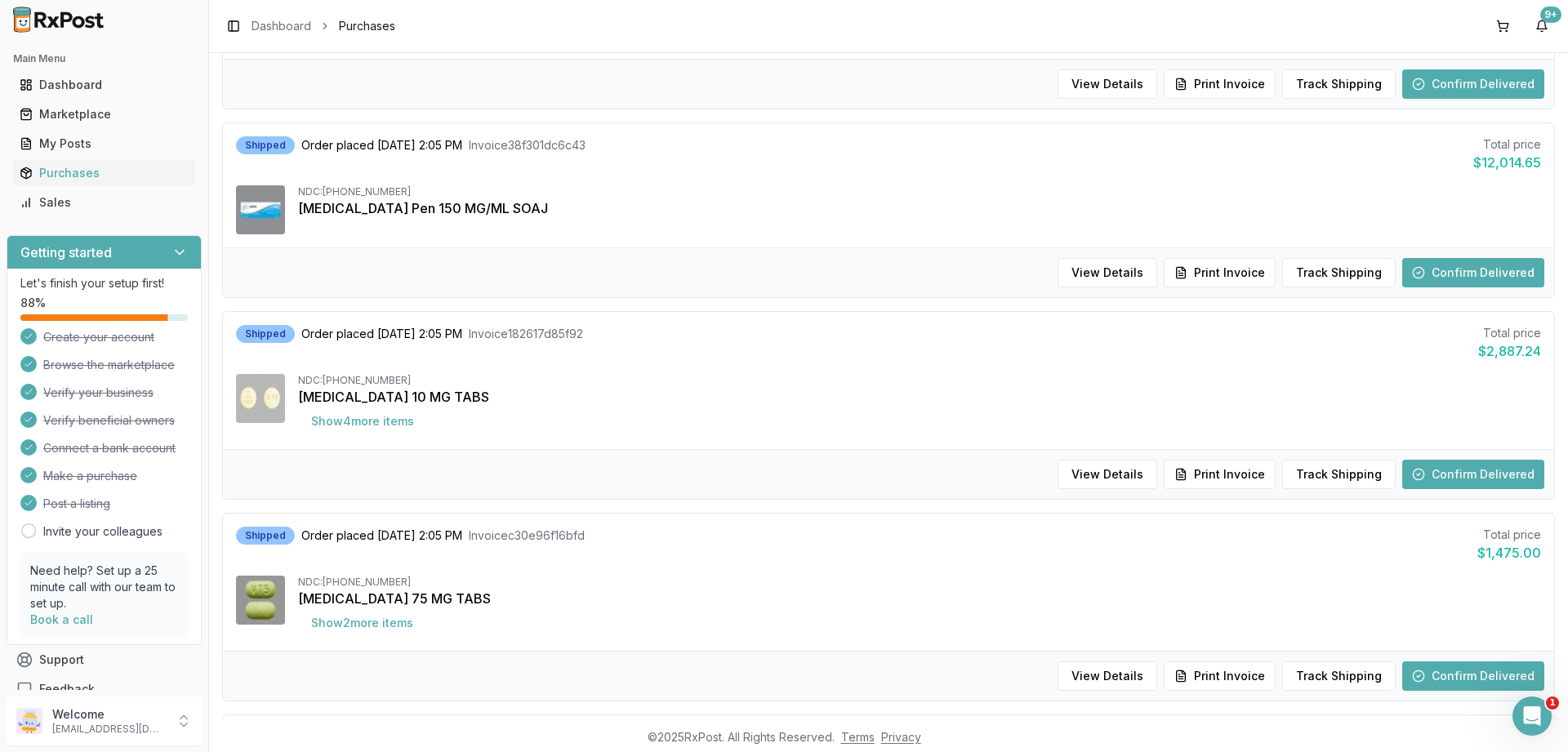
scroll to position [0, 0]
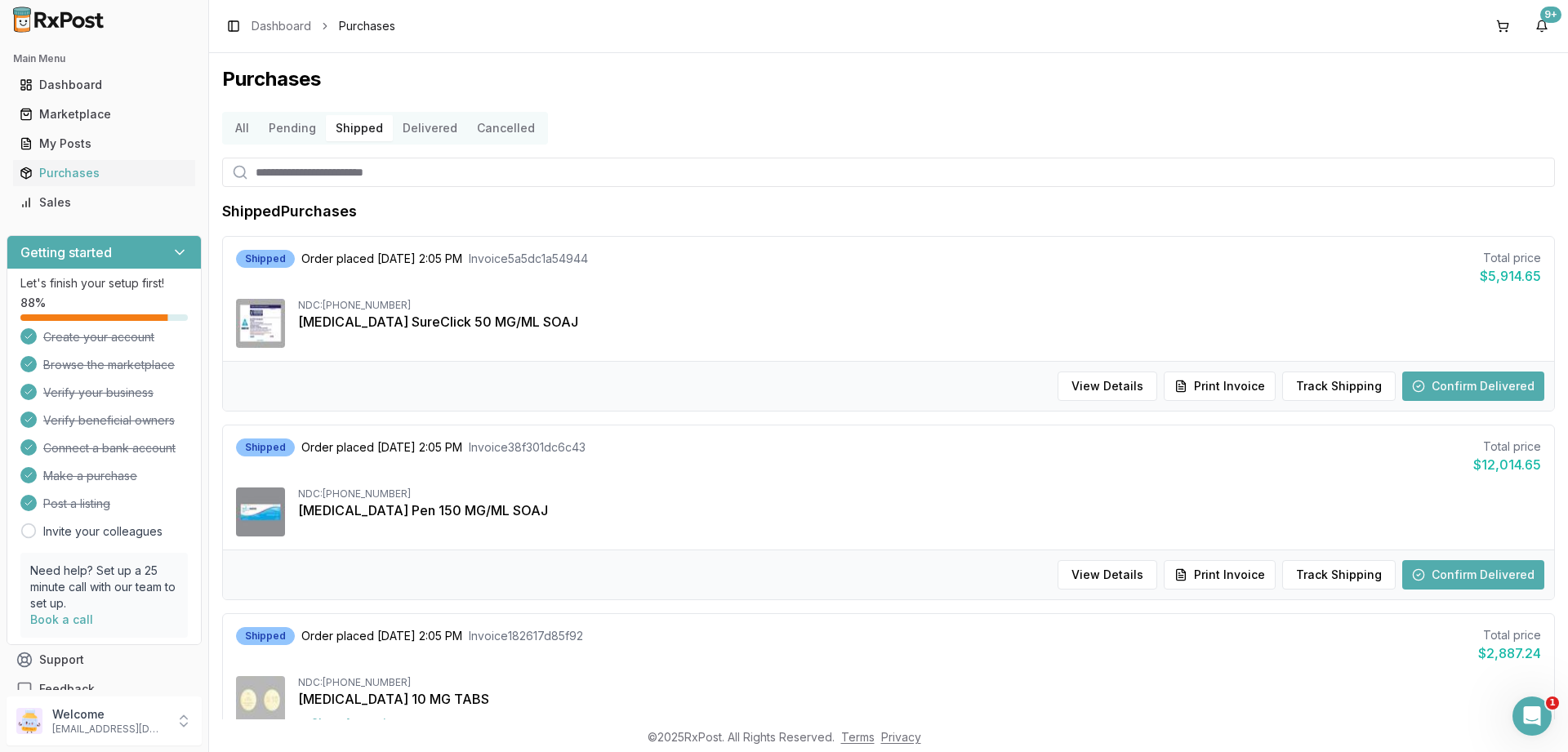
click at [288, 132] on button "Pending" at bounding box center [292, 128] width 67 height 26
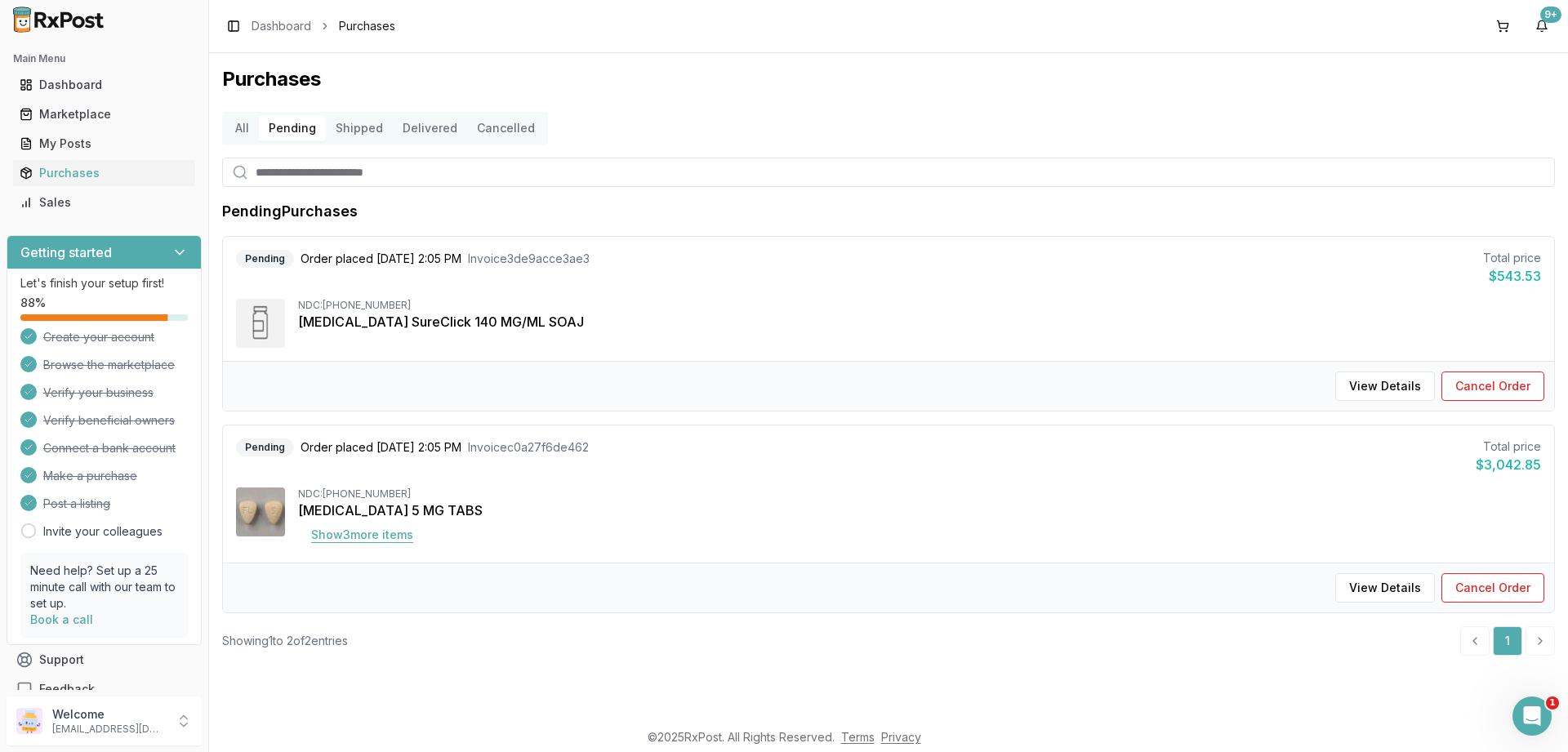
click at [389, 532] on button "Show 3 more item s" at bounding box center [361, 535] width 128 height 29
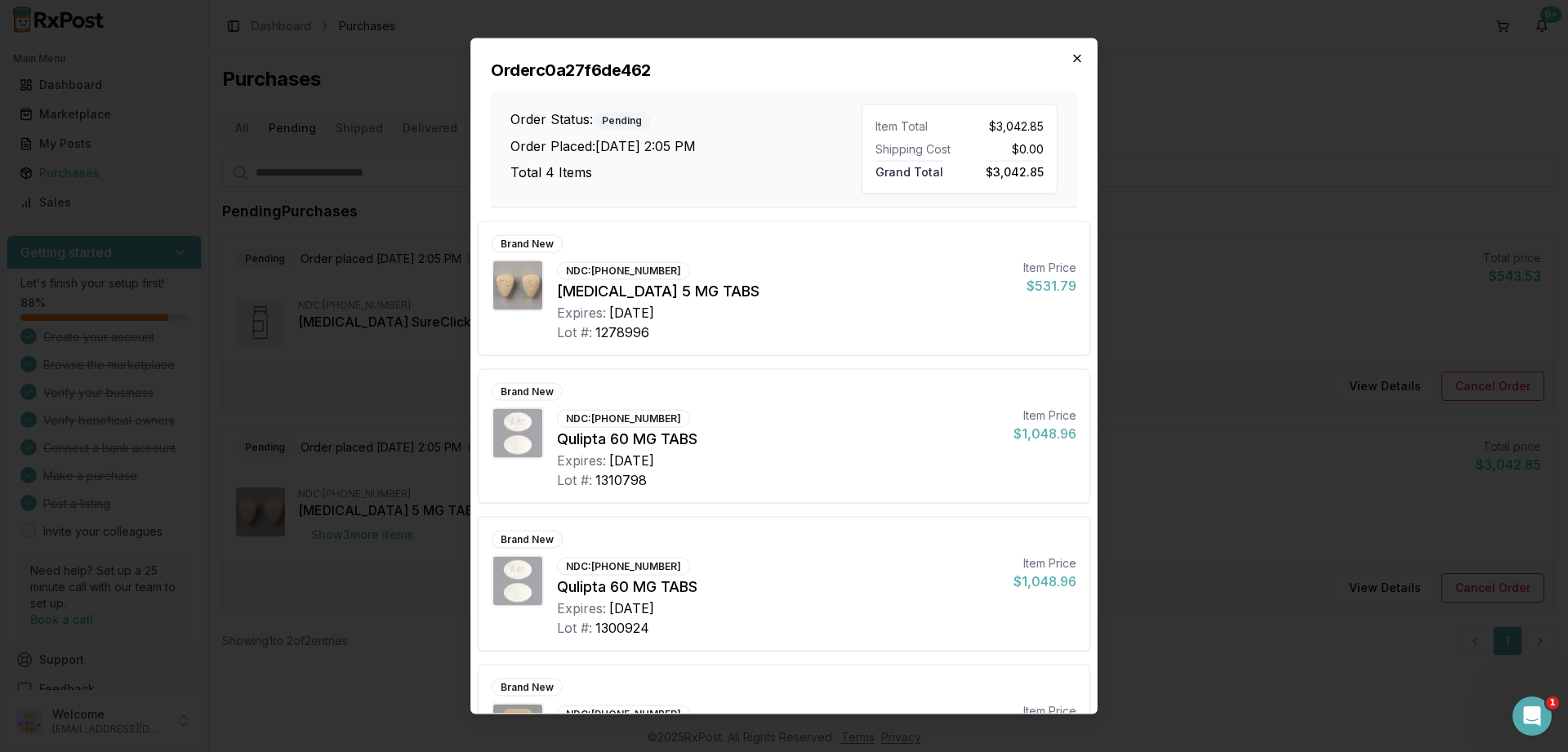
click at [1079, 62] on icon "button" at bounding box center [1077, 58] width 13 height 13
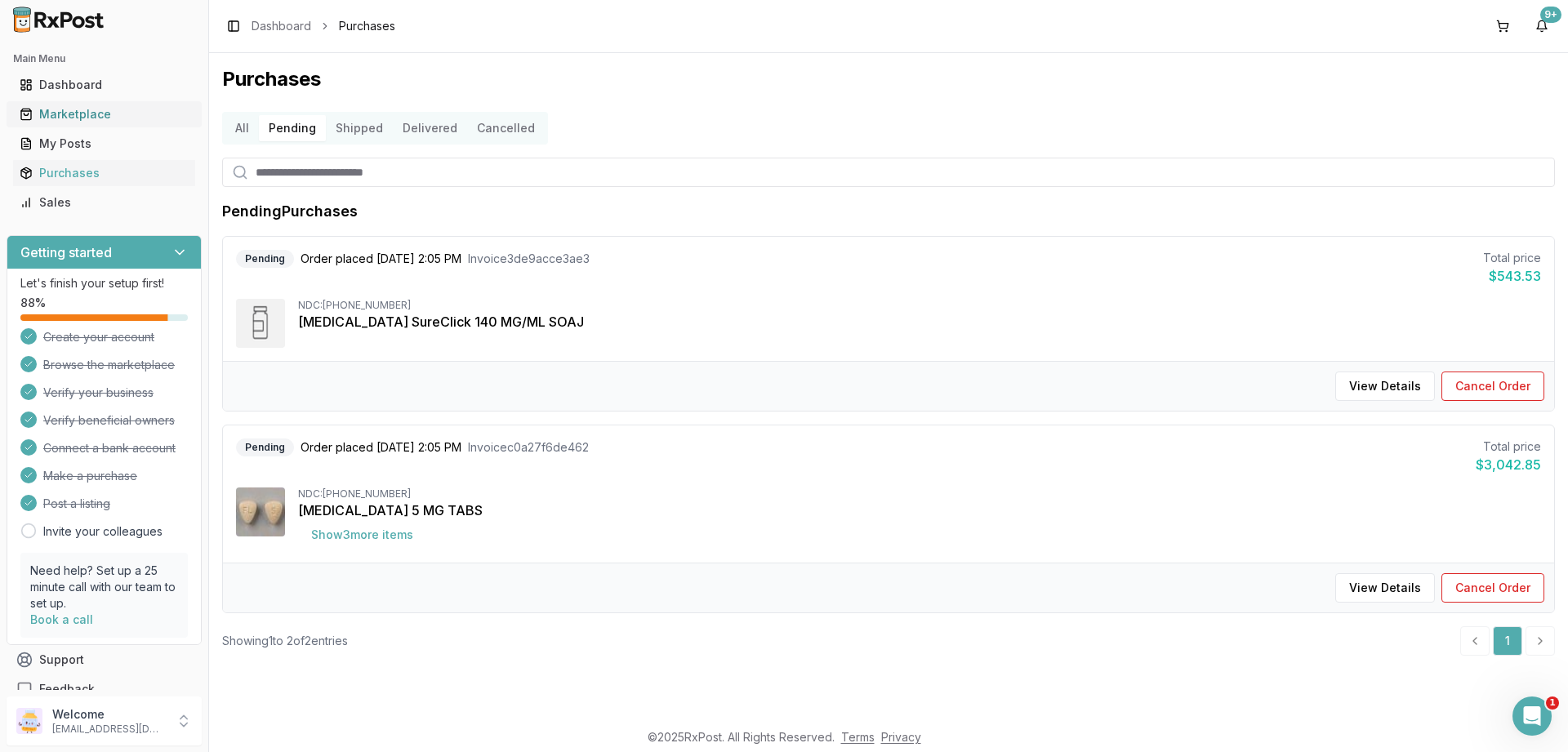
click at [72, 113] on div "Marketplace" at bounding box center [104, 114] width 169 height 17
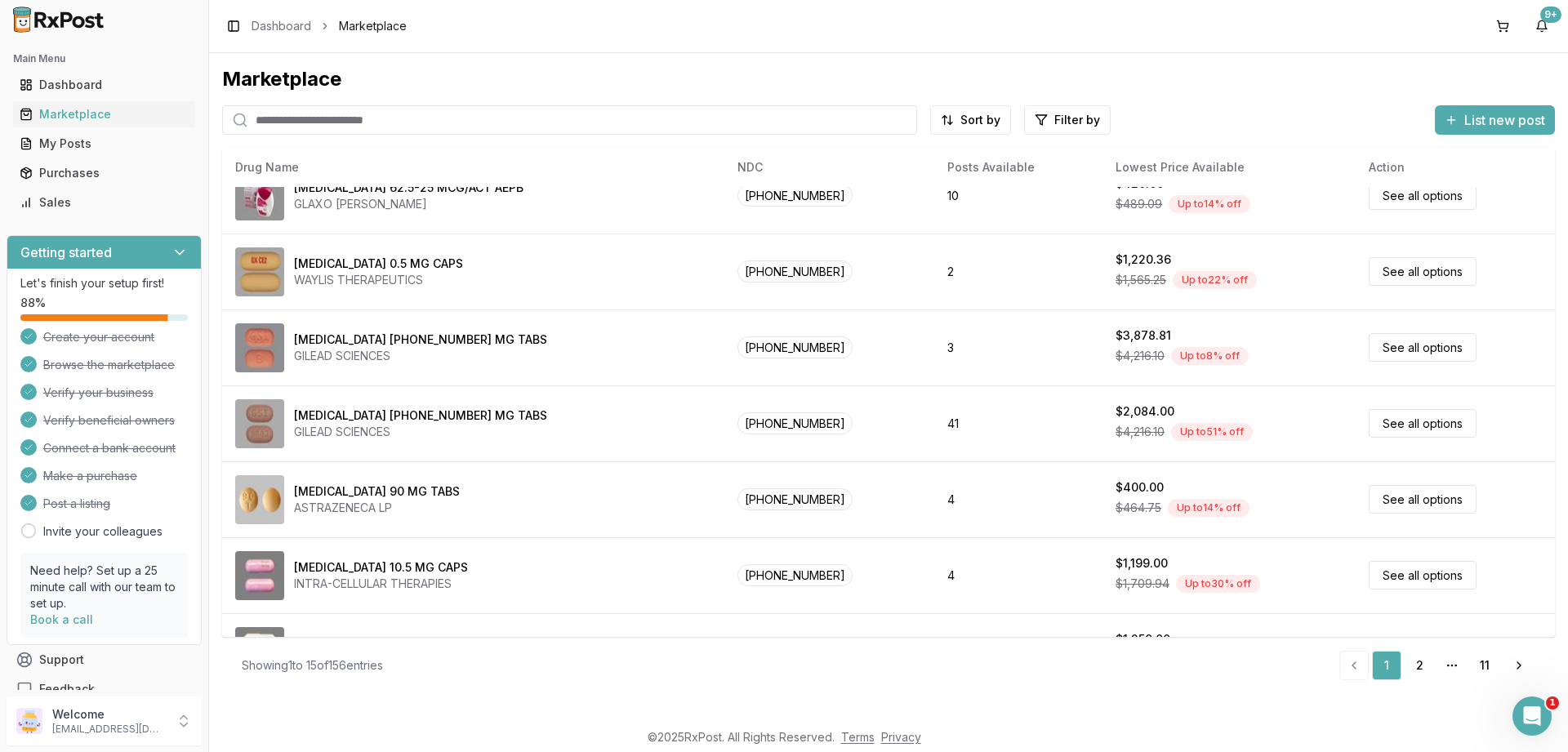
scroll to position [588, 0]
